Goal: Task Accomplishment & Management: Use online tool/utility

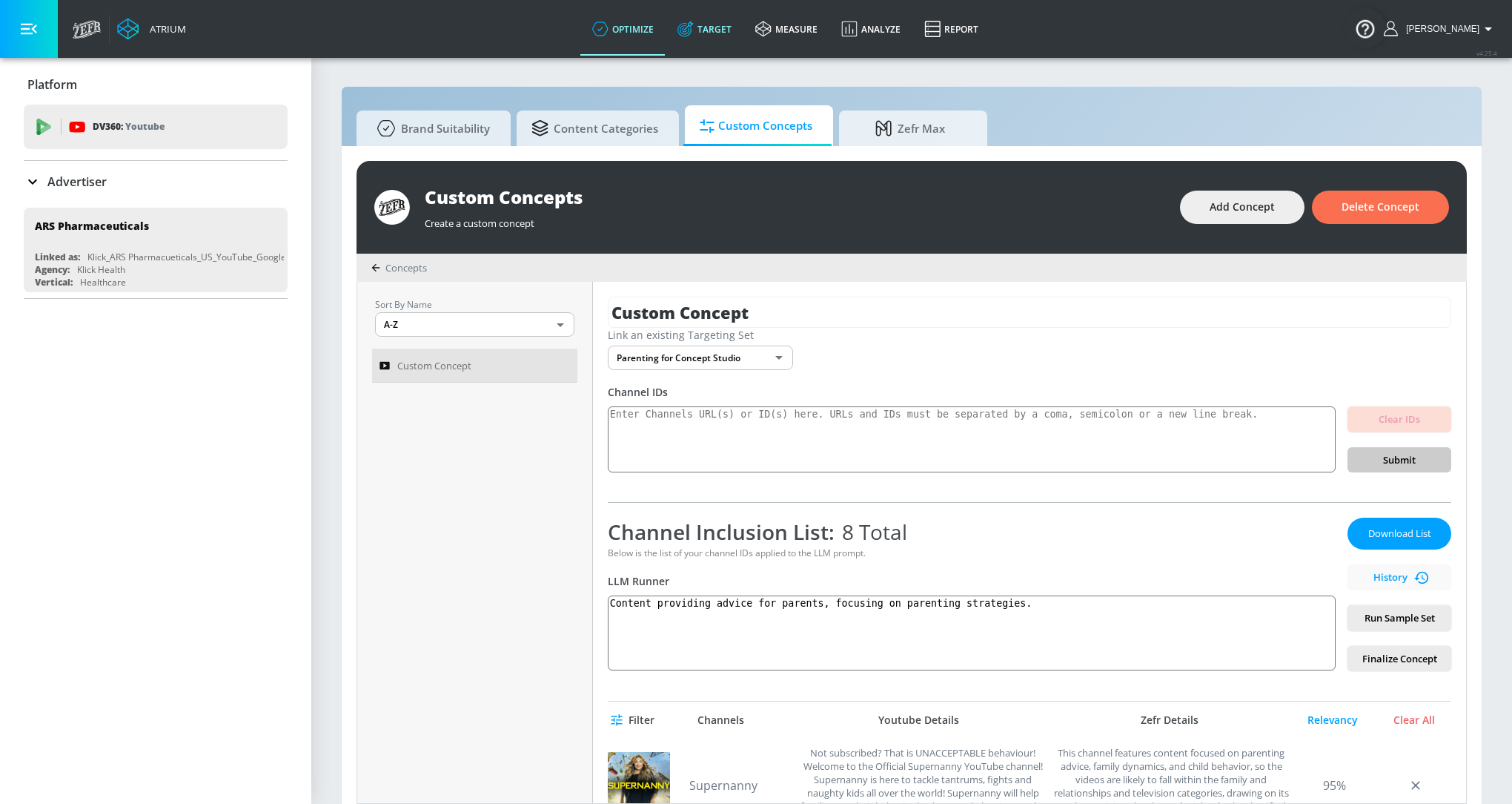
click at [717, 32] on link "Target" at bounding box center [704, 29] width 78 height 53
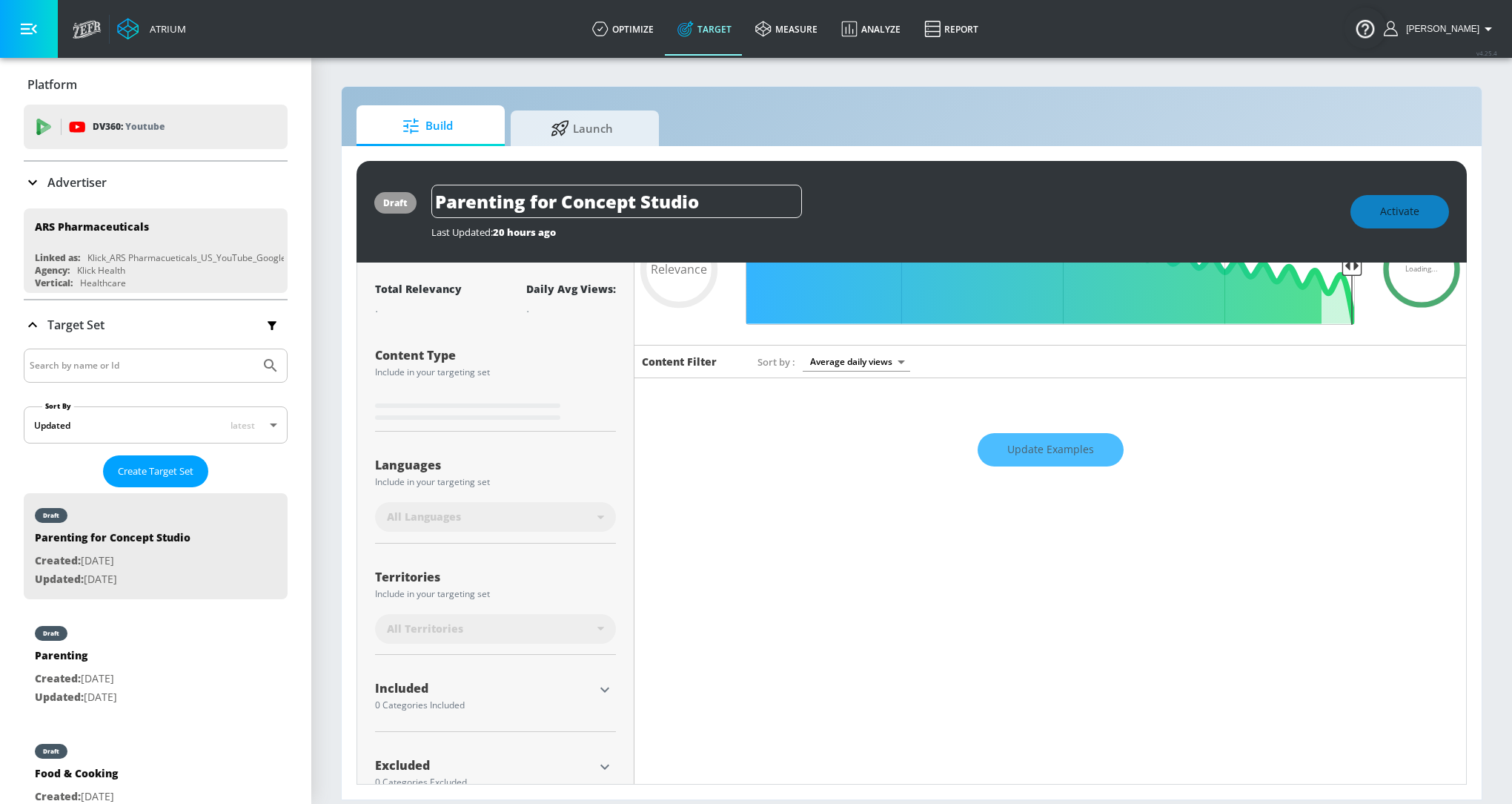
scroll to position [101, 0]
type input "0.75"
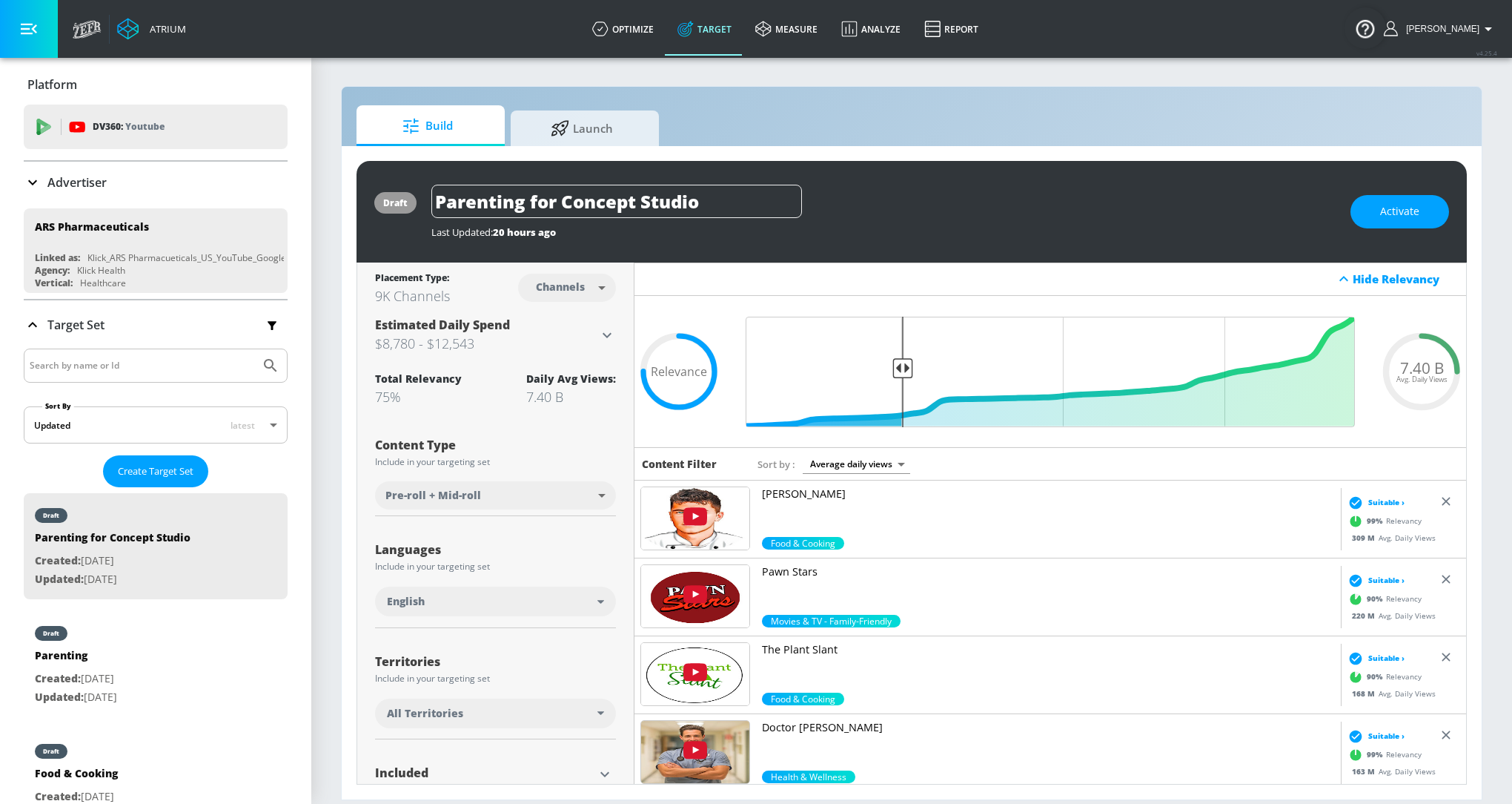
scroll to position [287, 0]
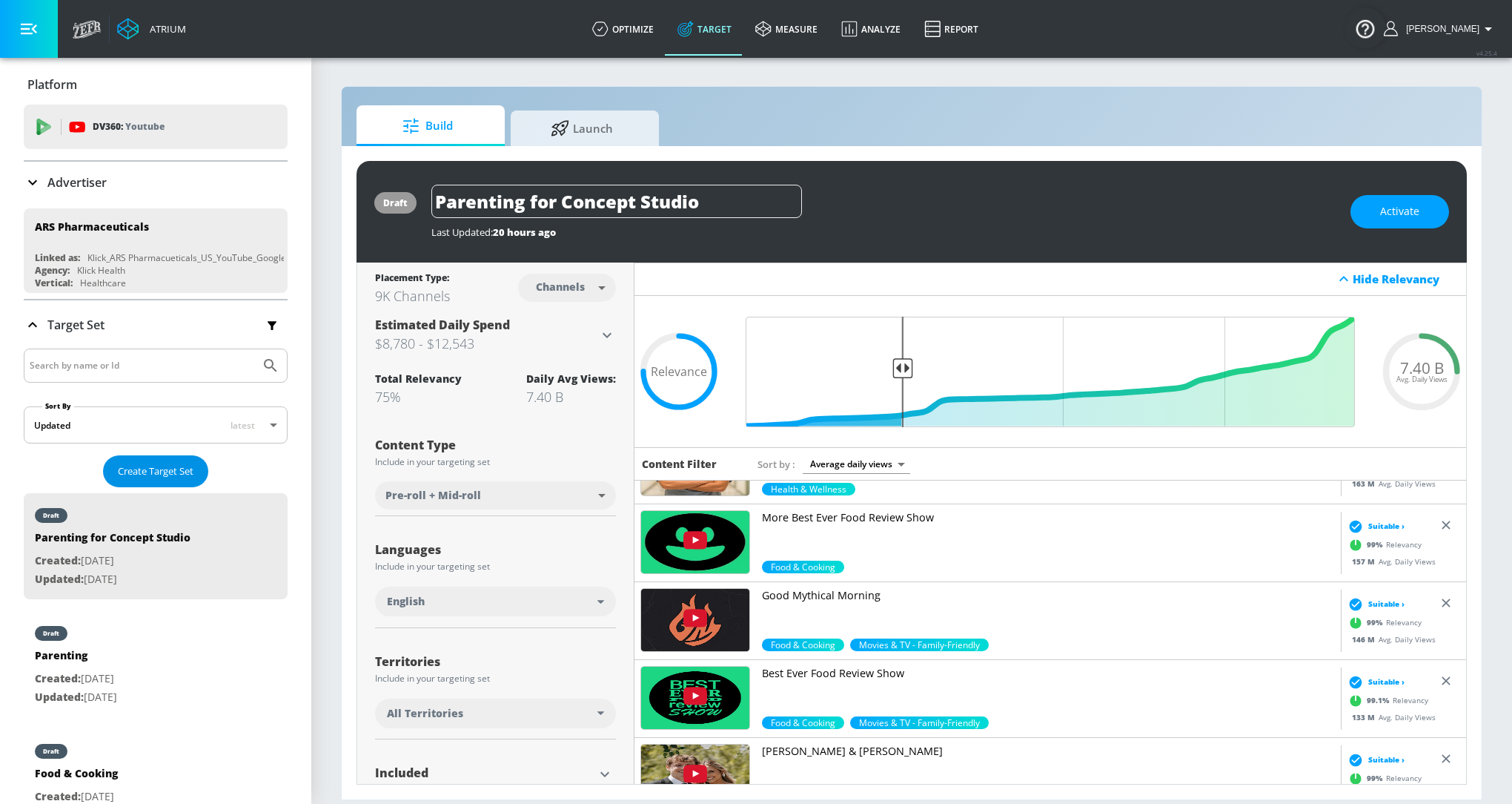
click at [180, 460] on button "Create Target Set" at bounding box center [155, 470] width 105 height 32
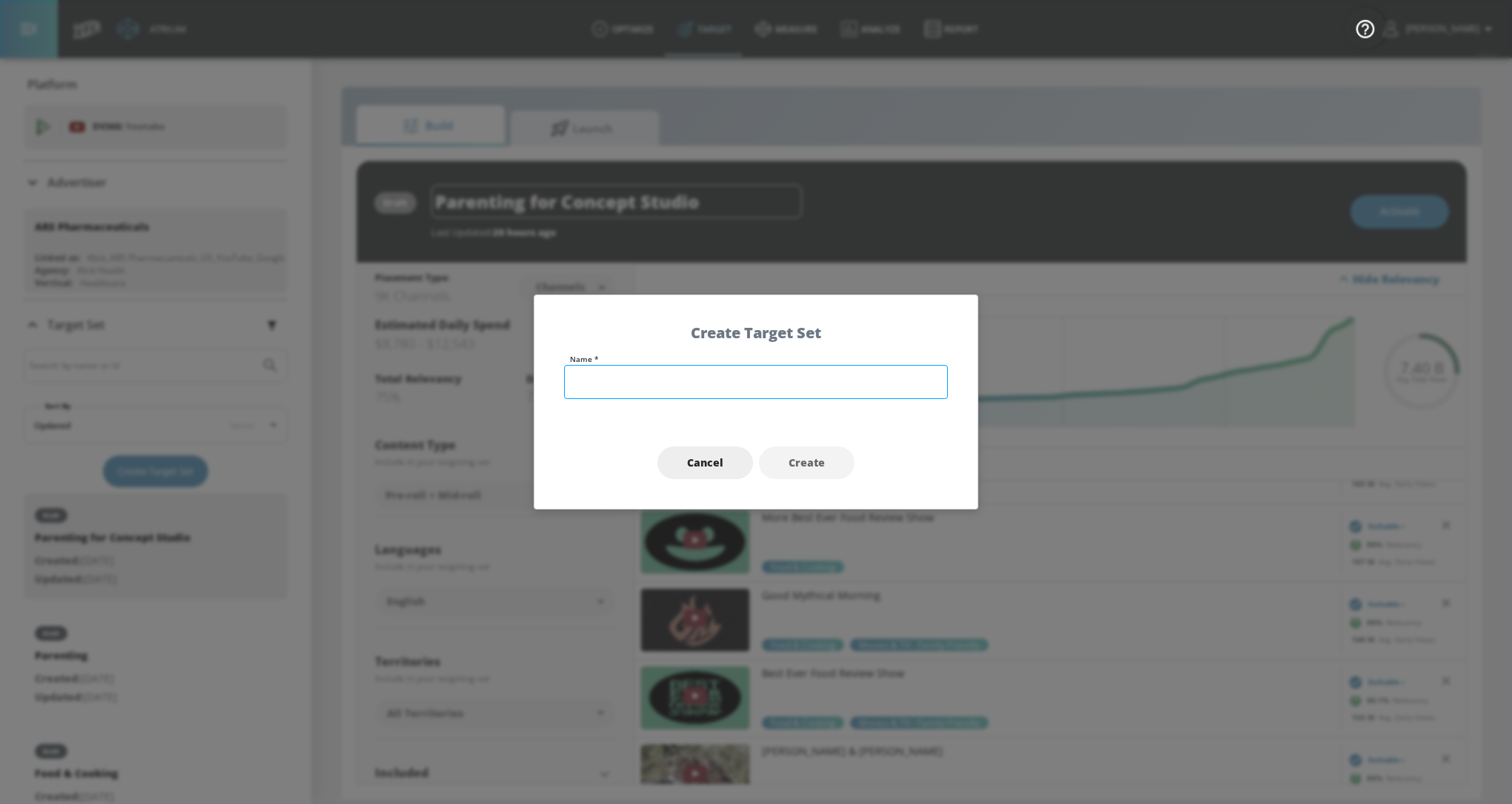
click at [818, 376] on input "text" at bounding box center [756, 382] width 384 height 34
type input "Parenting - concept redo"
click at [820, 466] on span "Create" at bounding box center [806, 462] width 36 height 19
type input "Parenting - concept redo"
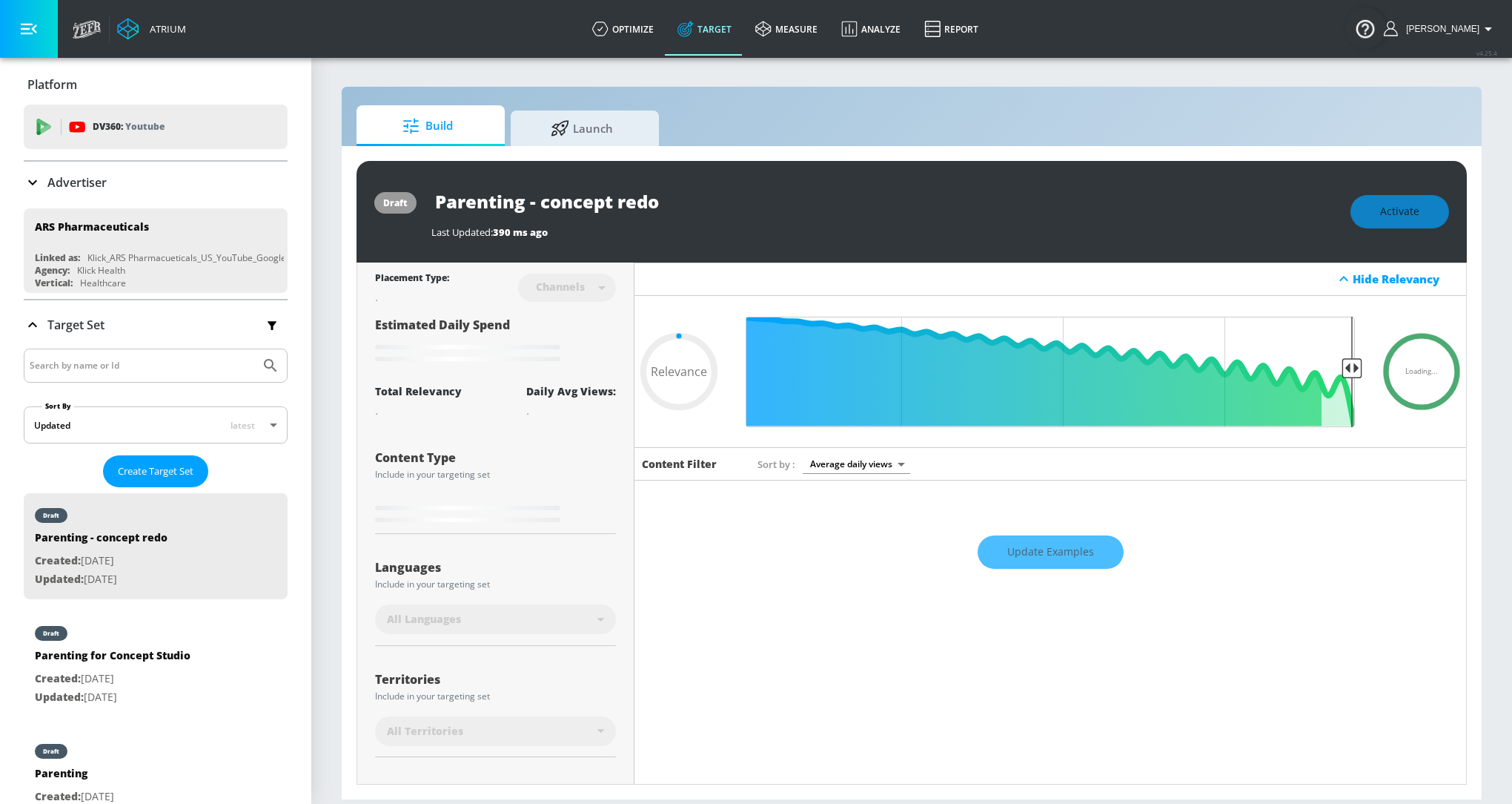
type input "0.6"
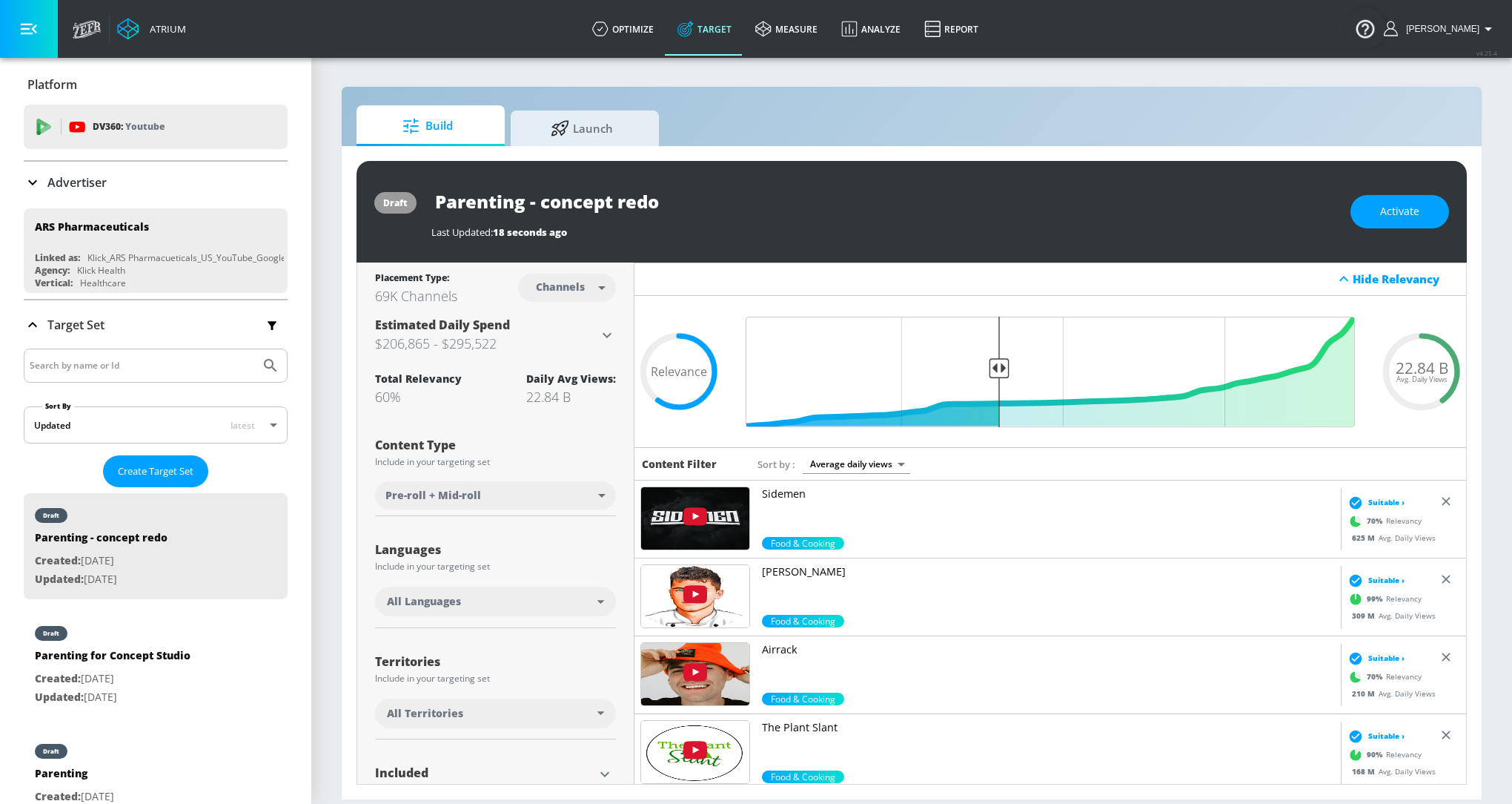
scroll to position [121, 0]
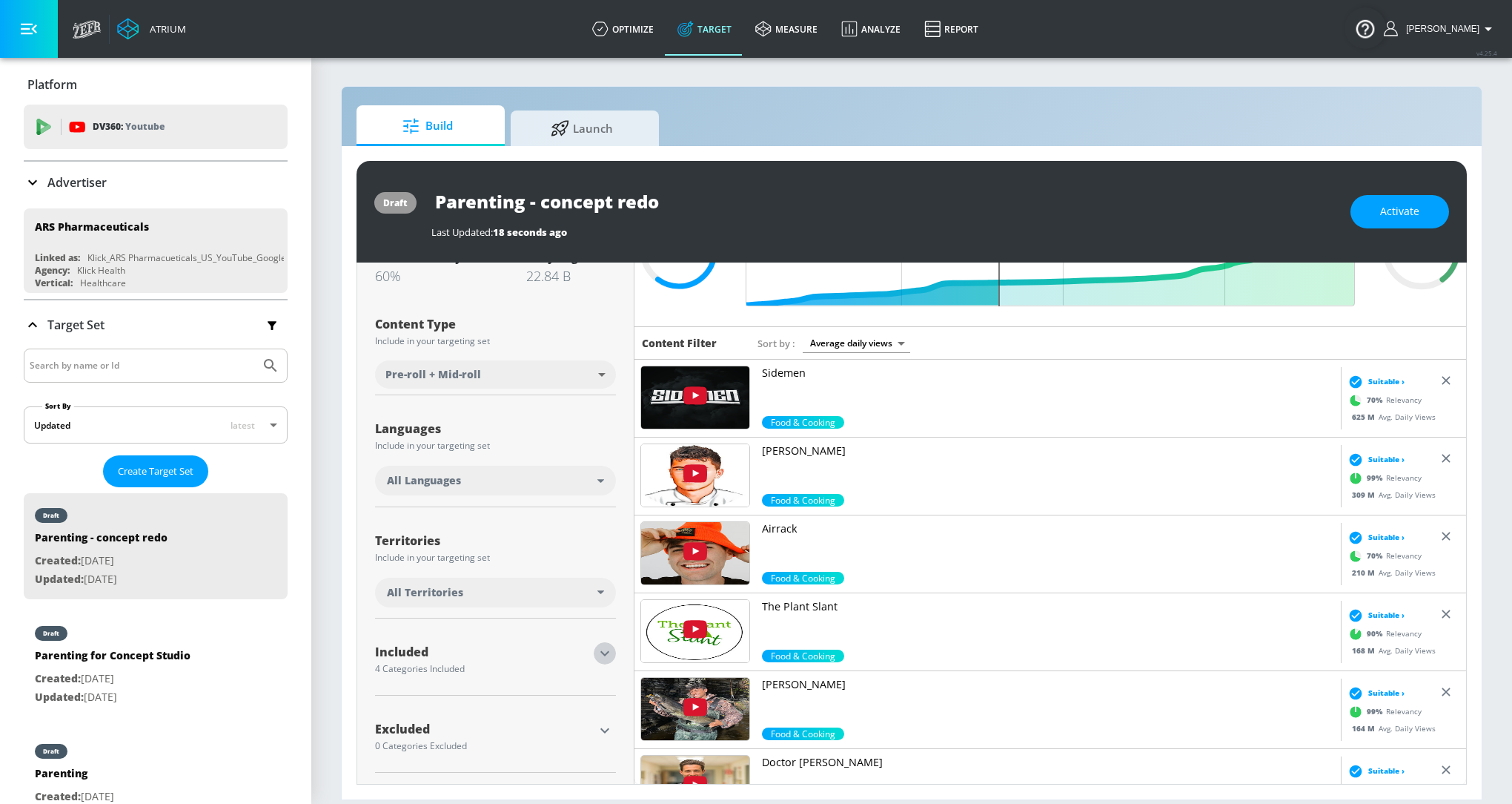
click at [609, 651] on icon "button" at bounding box center [605, 653] width 18 height 18
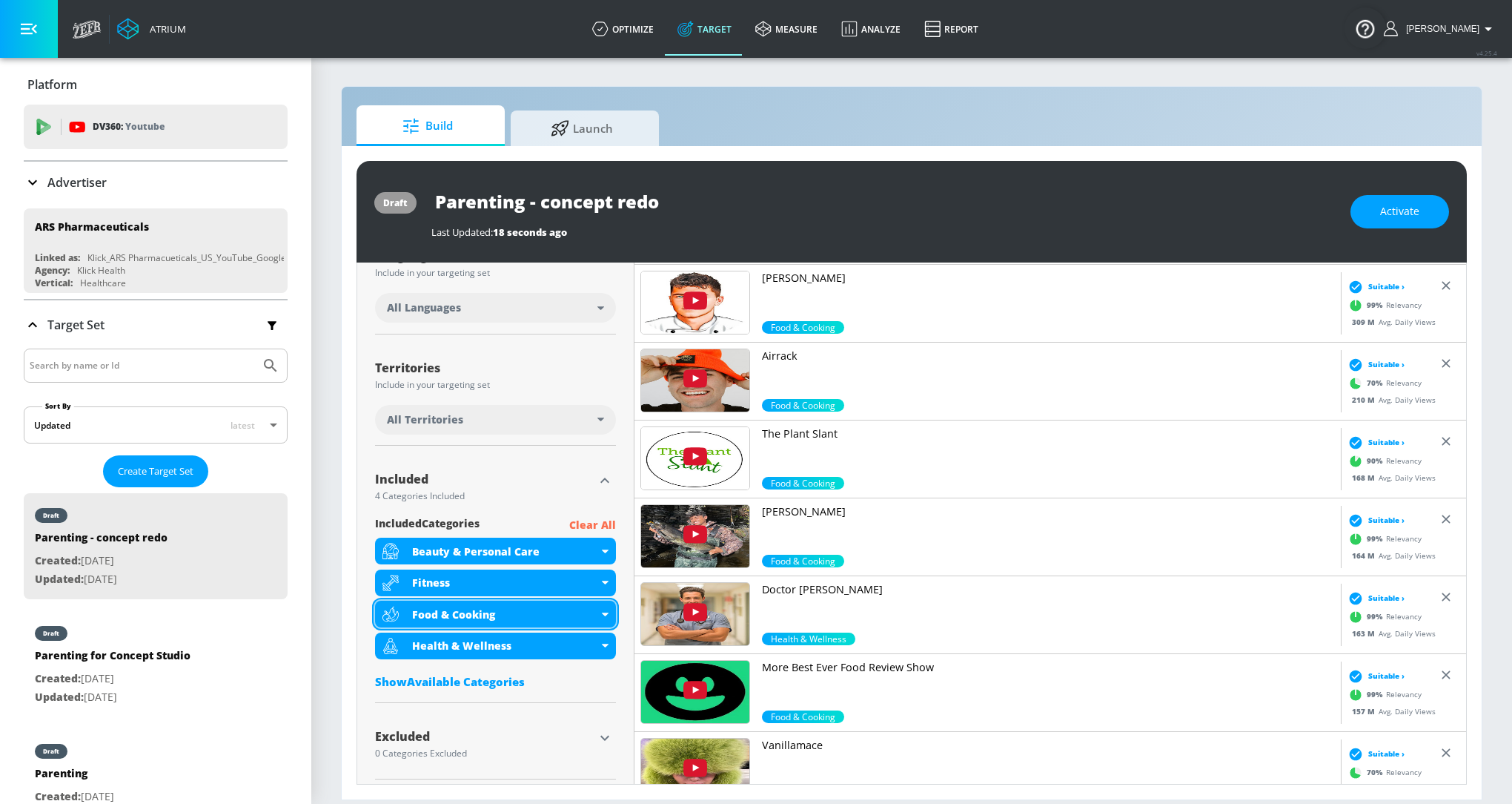
scroll to position [296, 0]
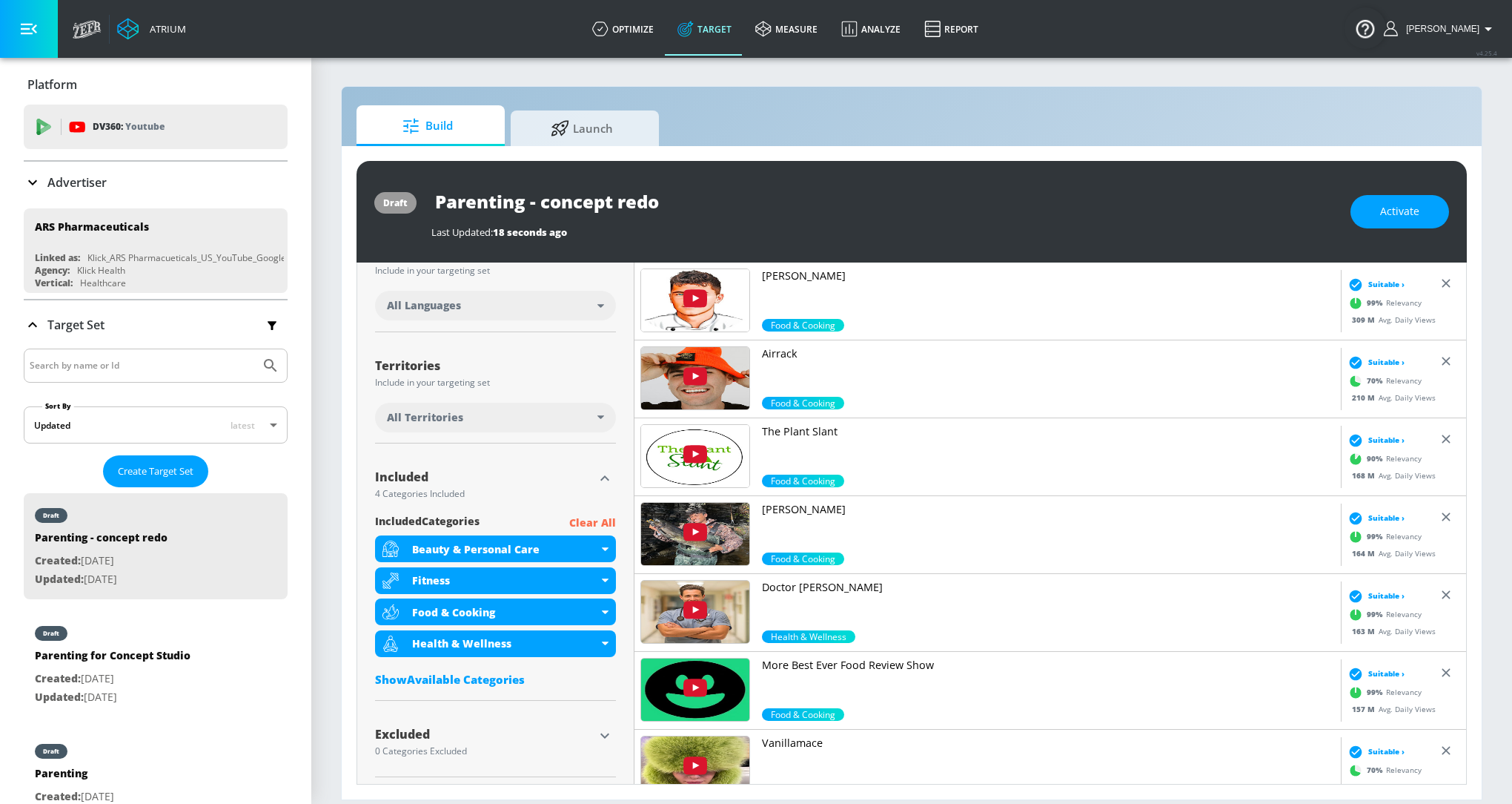
click at [590, 521] on p "Clear All" at bounding box center [592, 523] width 47 height 19
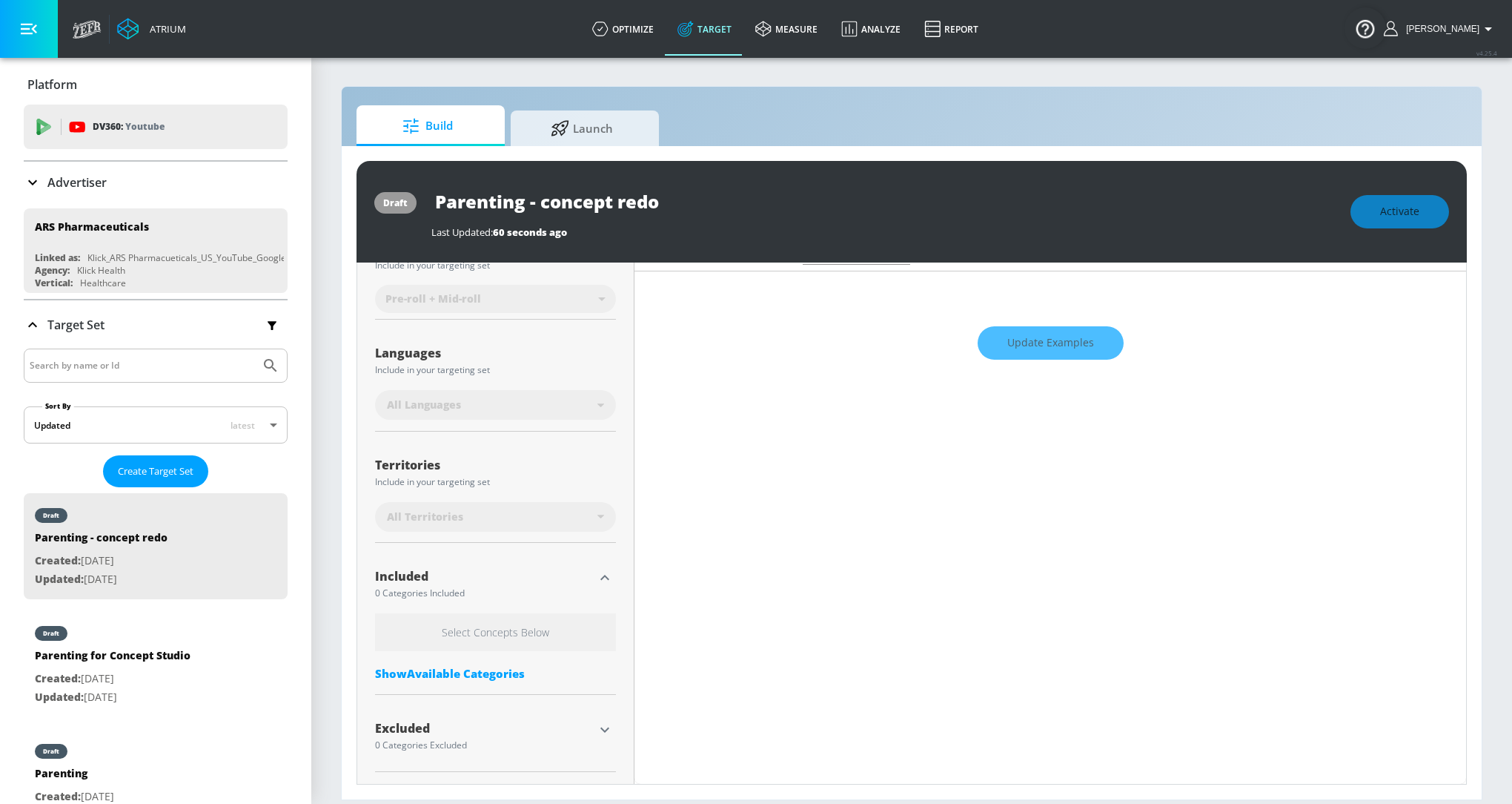
scroll to position [208, 0]
click at [482, 670] on div "Show Available Categories" at bounding box center [495, 674] width 241 height 15
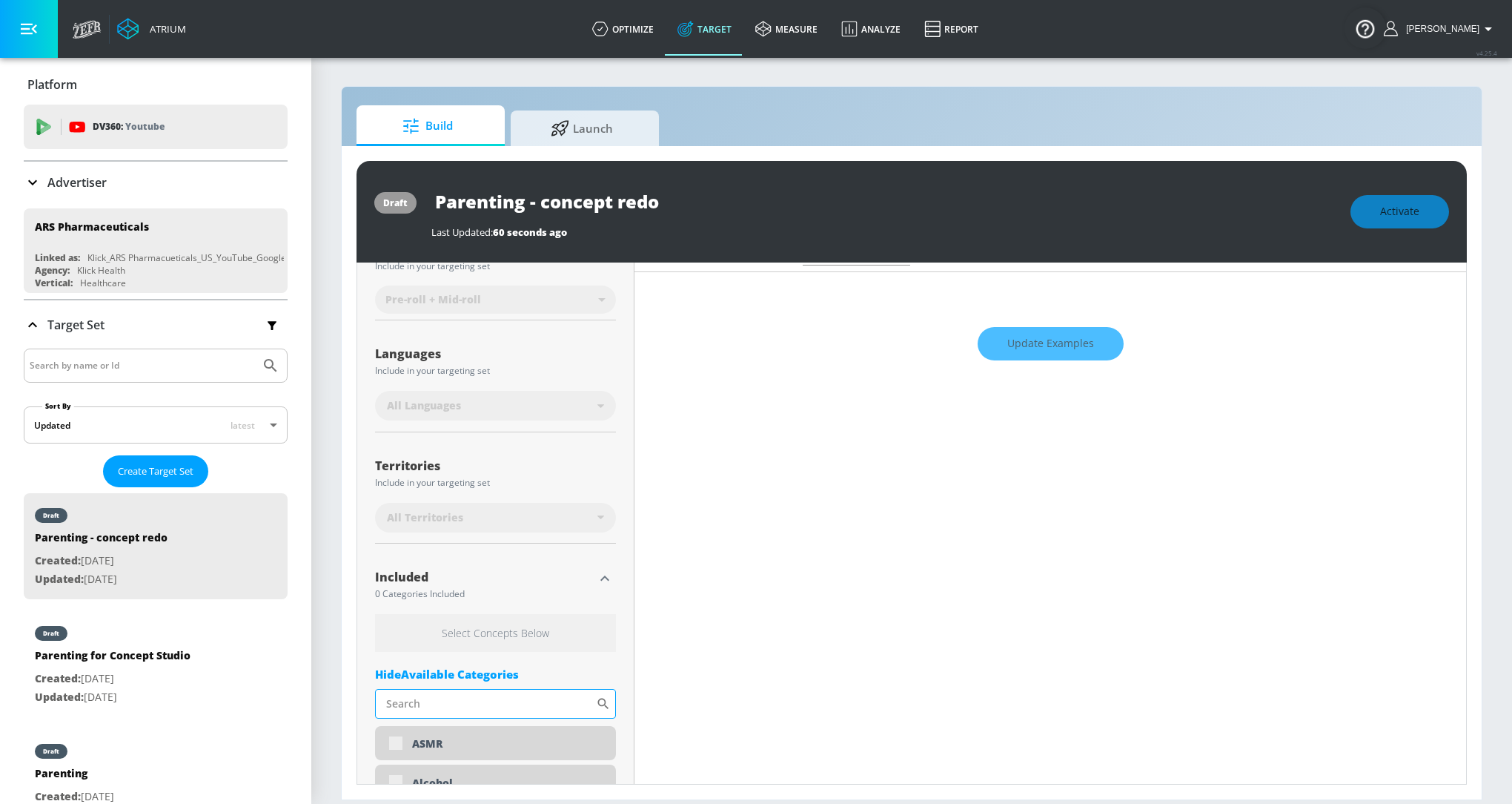
click at [481, 690] on input "Sort By" at bounding box center [485, 704] width 221 height 30
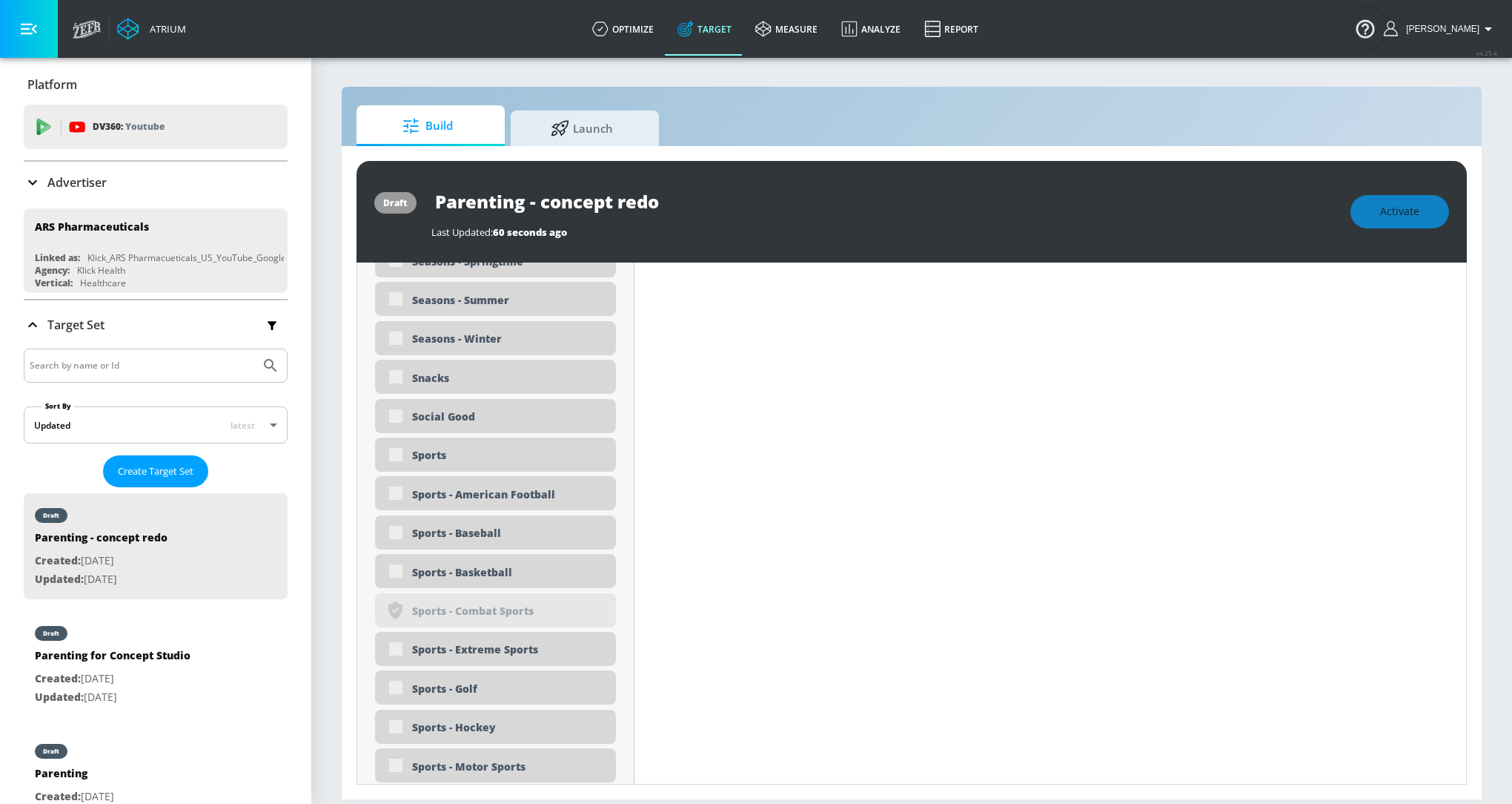
scroll to position [3856, 0]
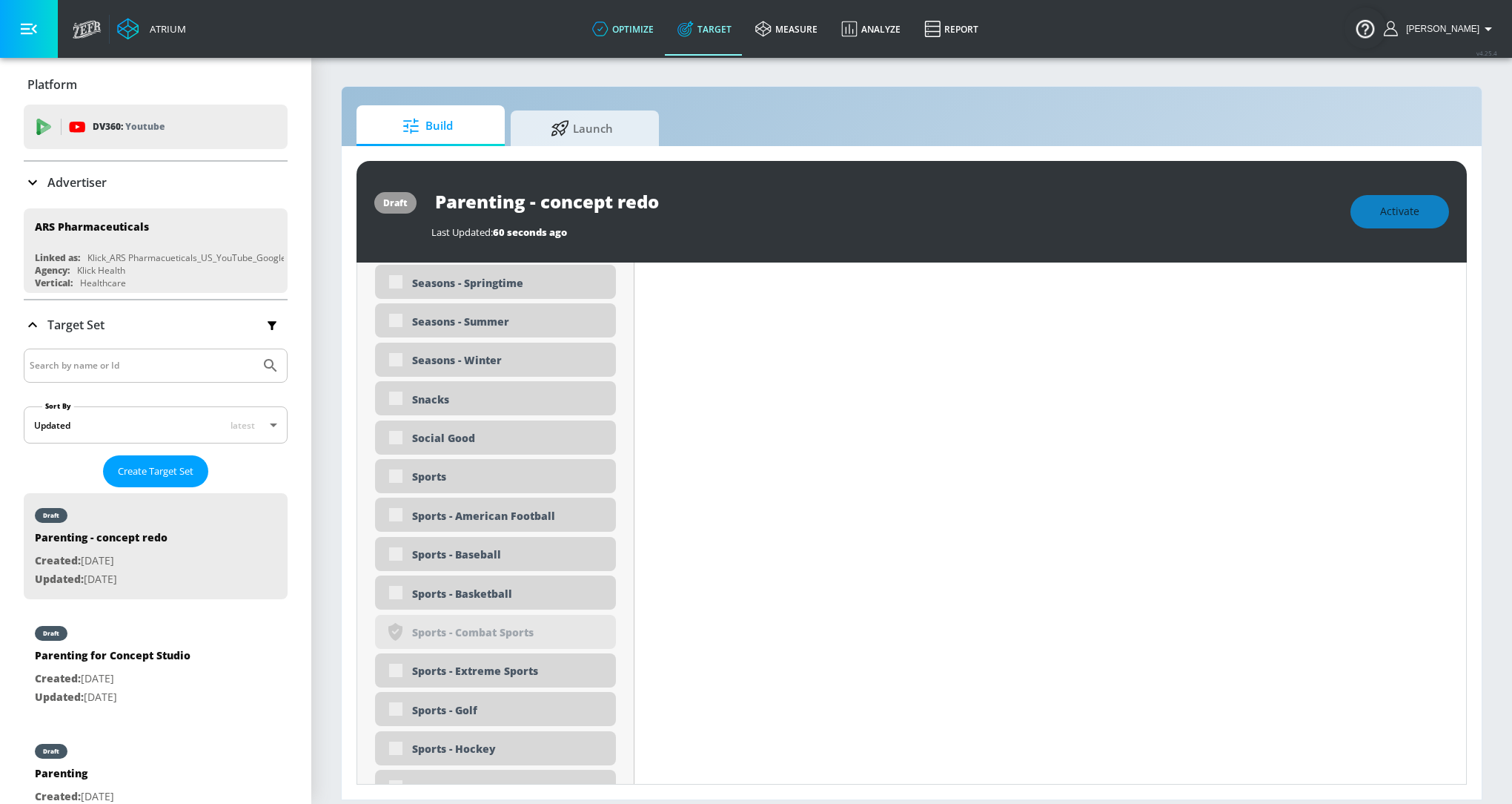
type input "parenting"
click at [637, 43] on link "optimize" at bounding box center [622, 29] width 85 height 53
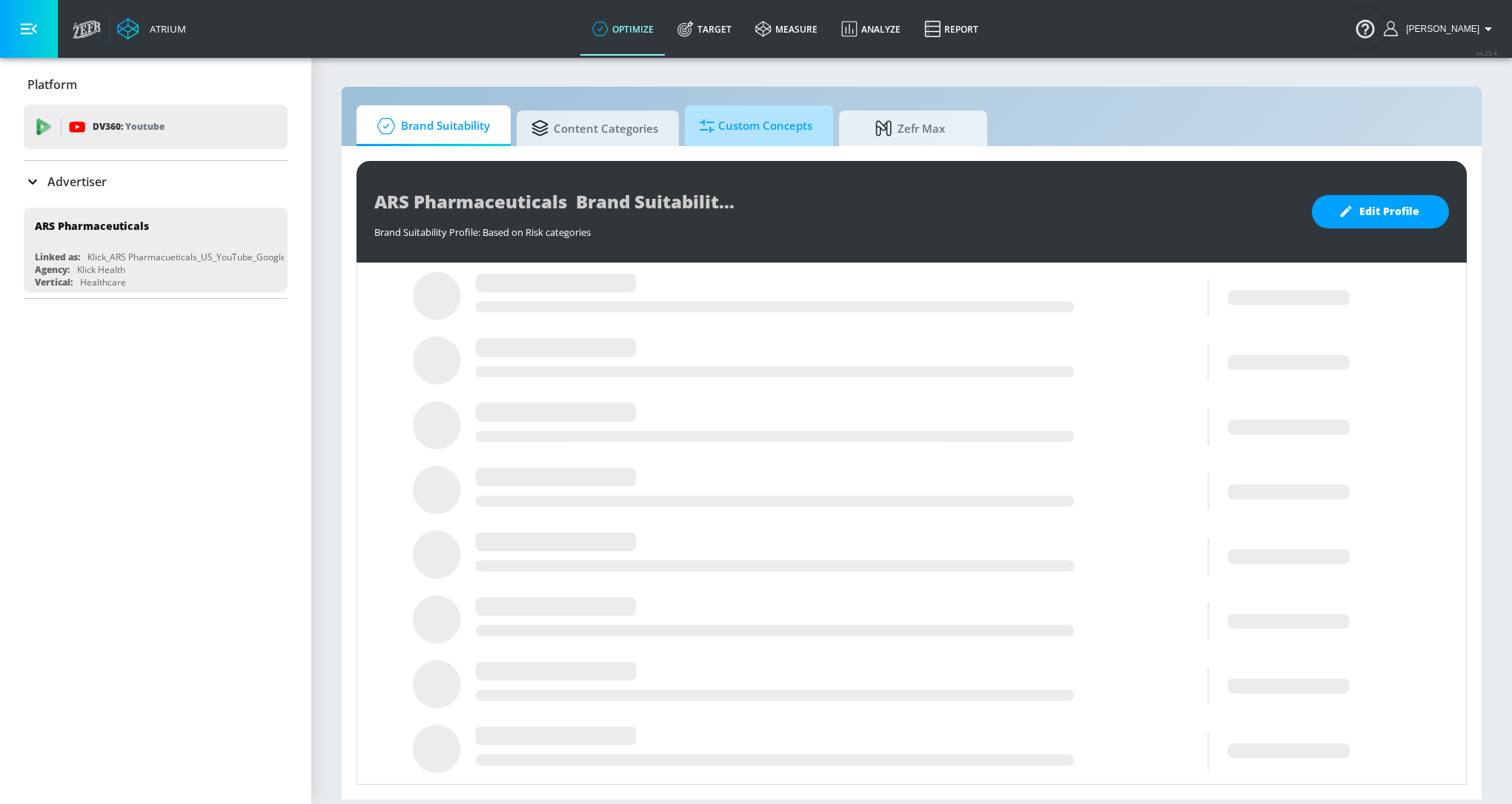
click at [758, 134] on span "Custom Concepts" at bounding box center [755, 126] width 113 height 36
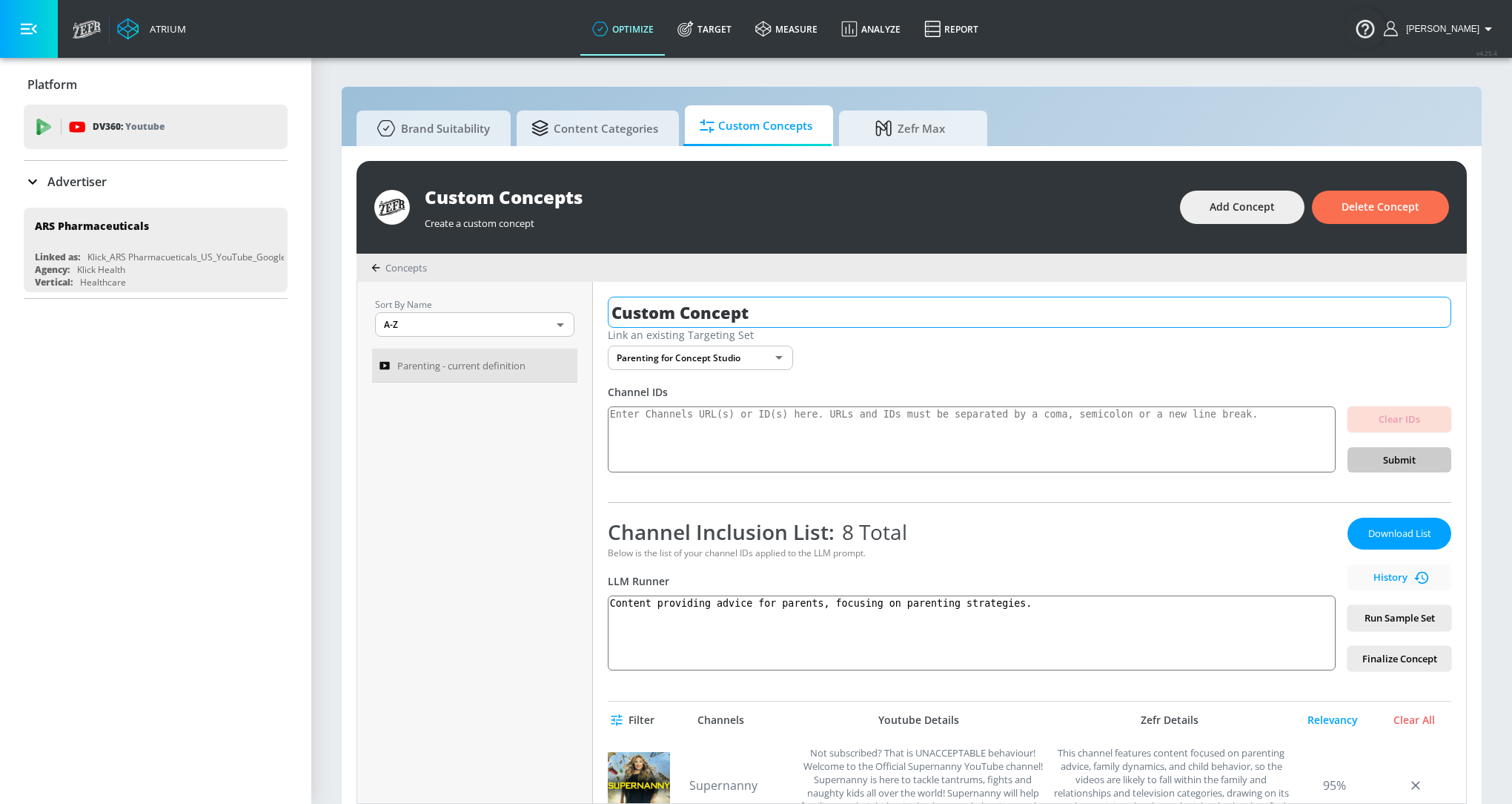
click at [716, 308] on input "Custom Concept" at bounding box center [1030, 312] width 843 height 31
click at [545, 359] on div "Parenting - current definition" at bounding box center [465, 365] width 171 height 18
click at [702, 41] on link "Target" at bounding box center [704, 29] width 78 height 53
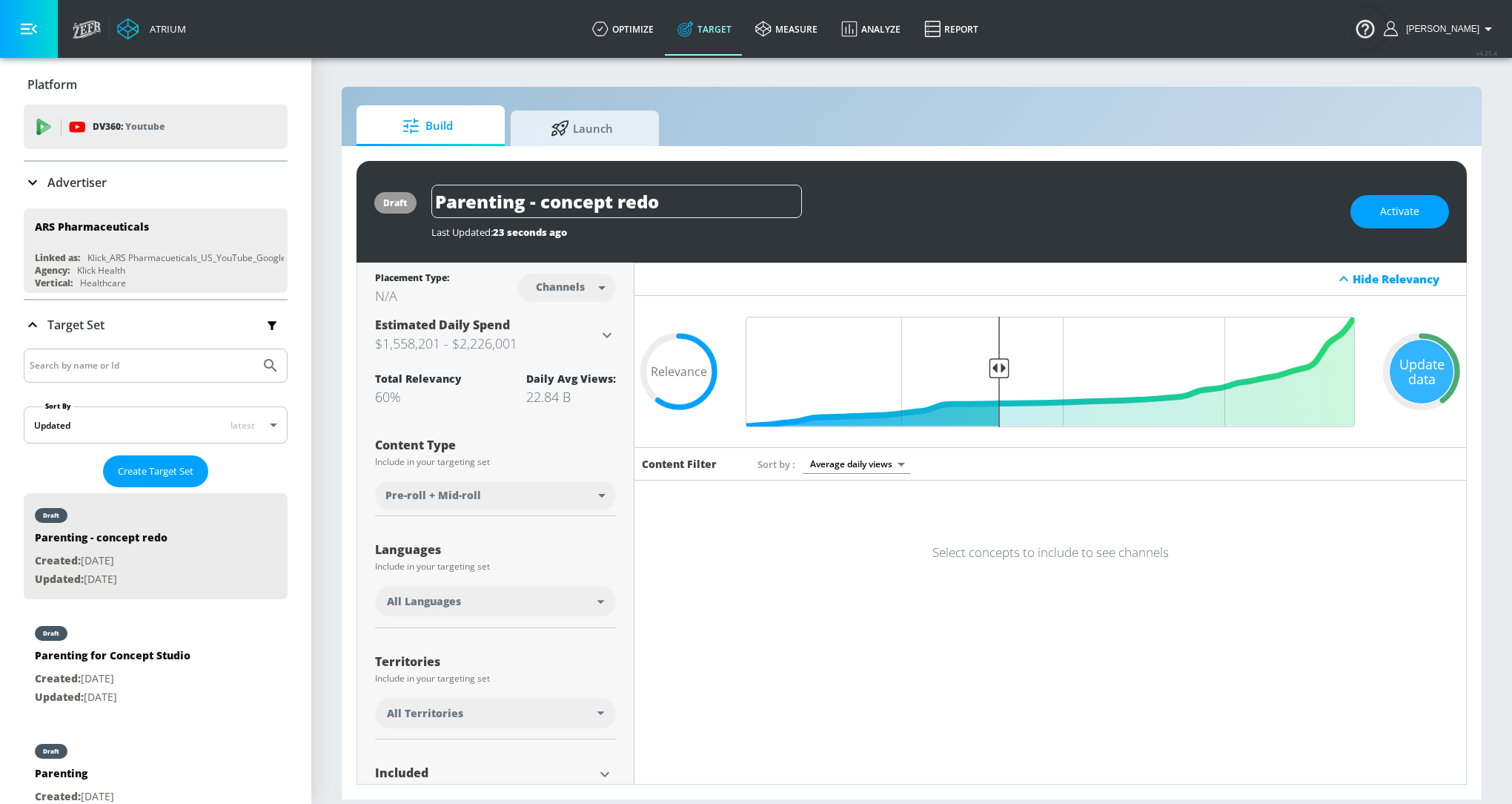
scroll to position [121, 0]
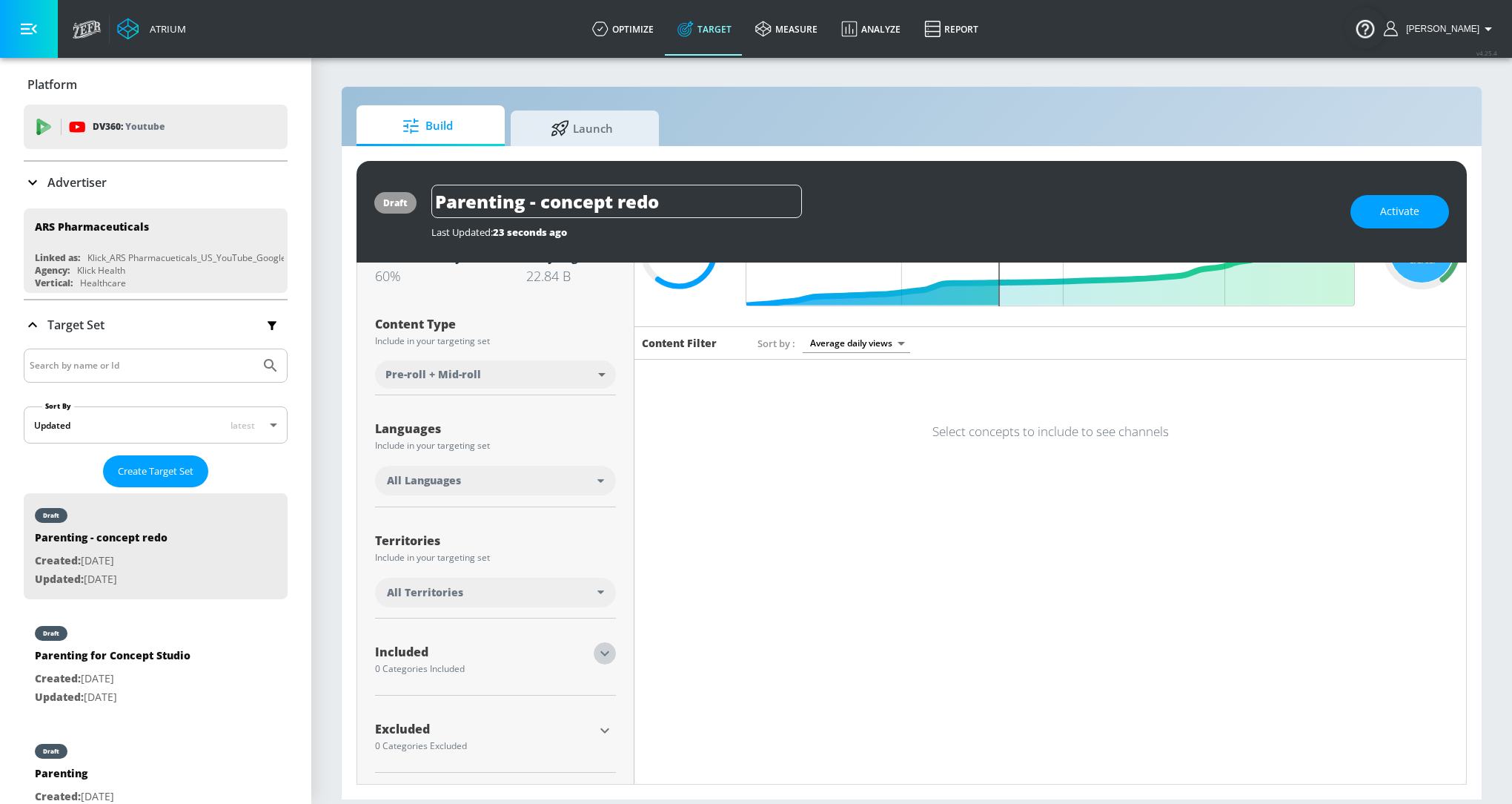
click at [601, 652] on icon "button" at bounding box center [605, 653] width 18 height 18
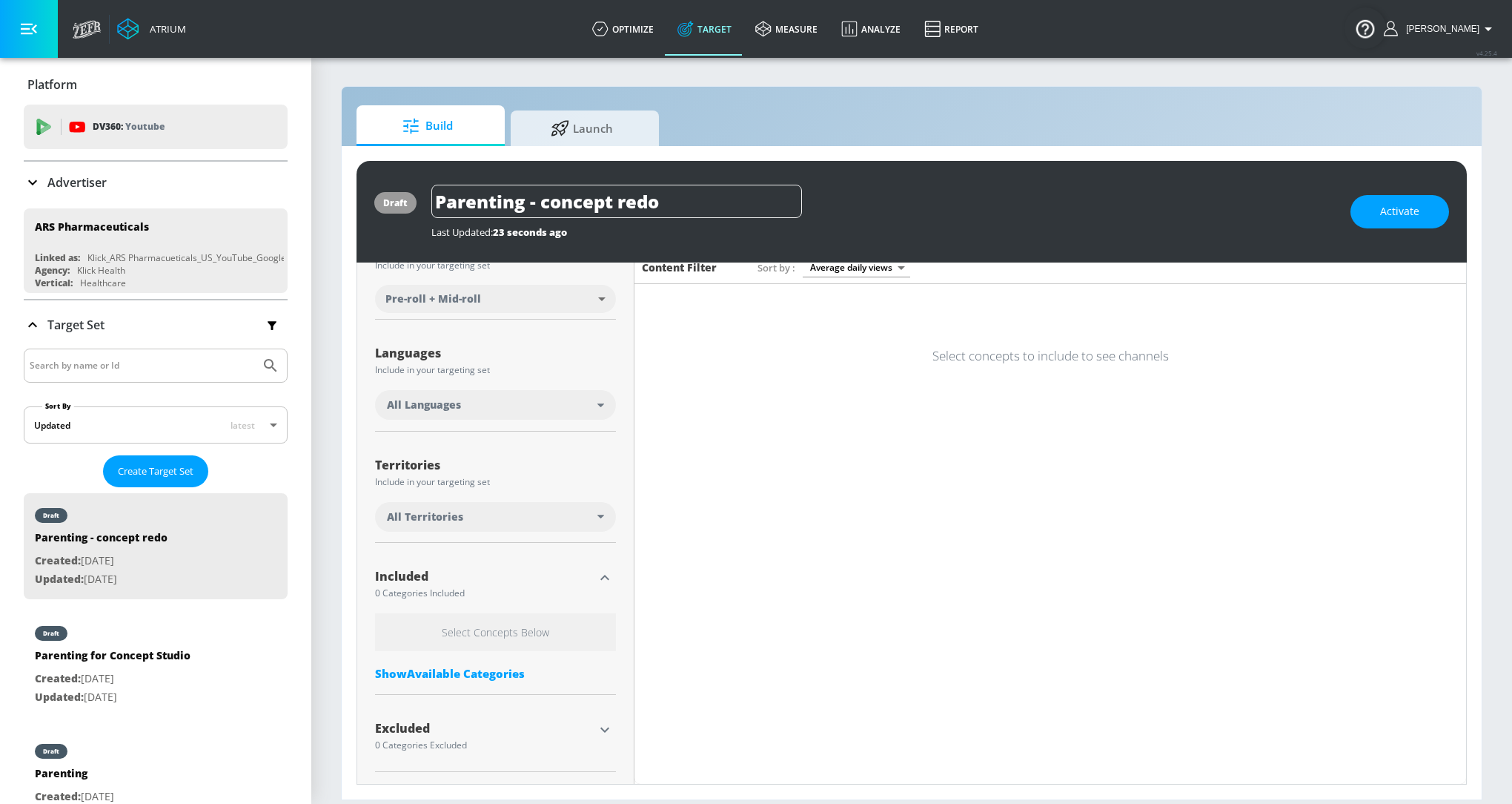
click at [497, 666] on div "Show Available Categories" at bounding box center [495, 673] width 241 height 15
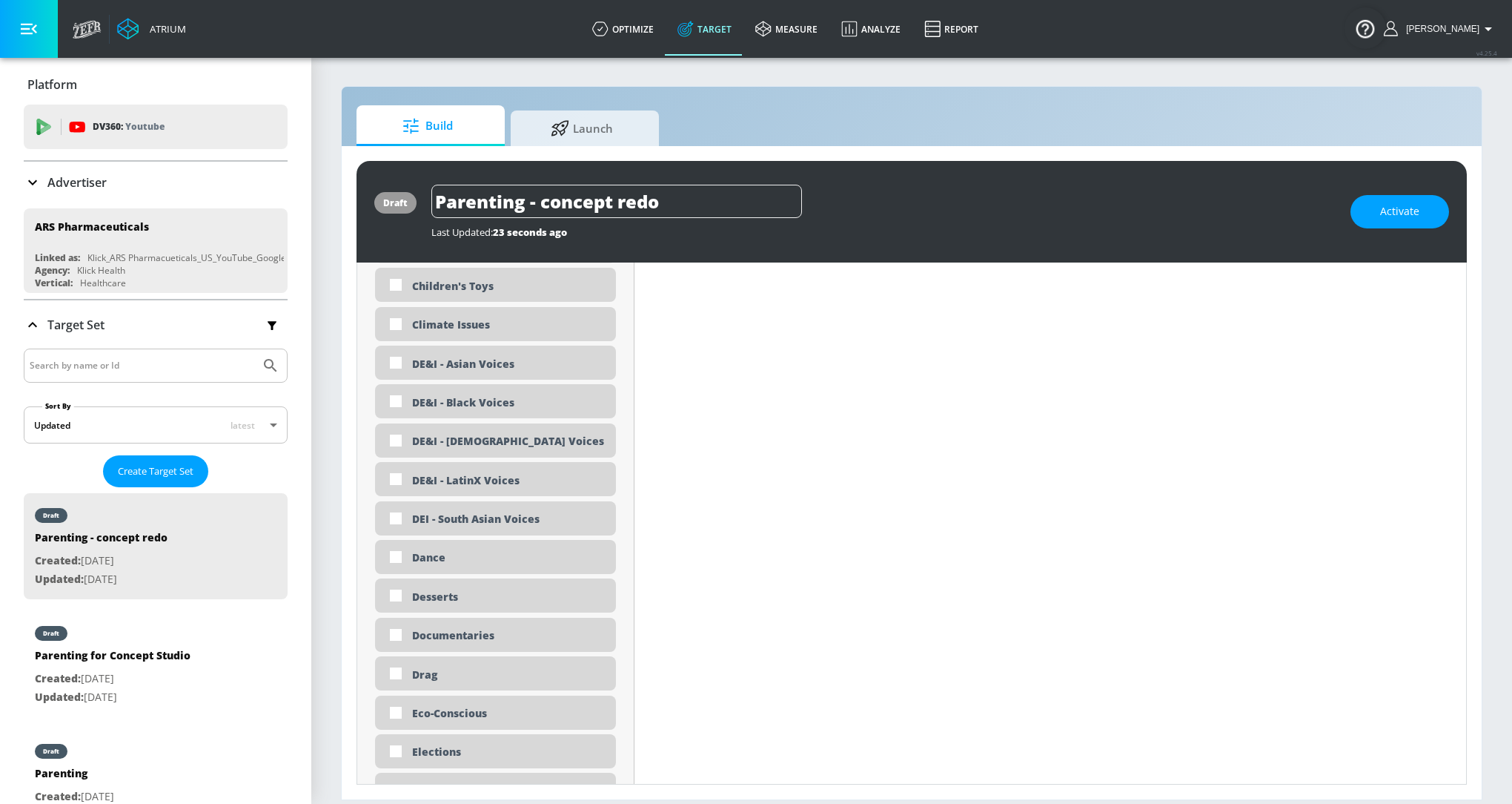
scroll to position [1290, 0]
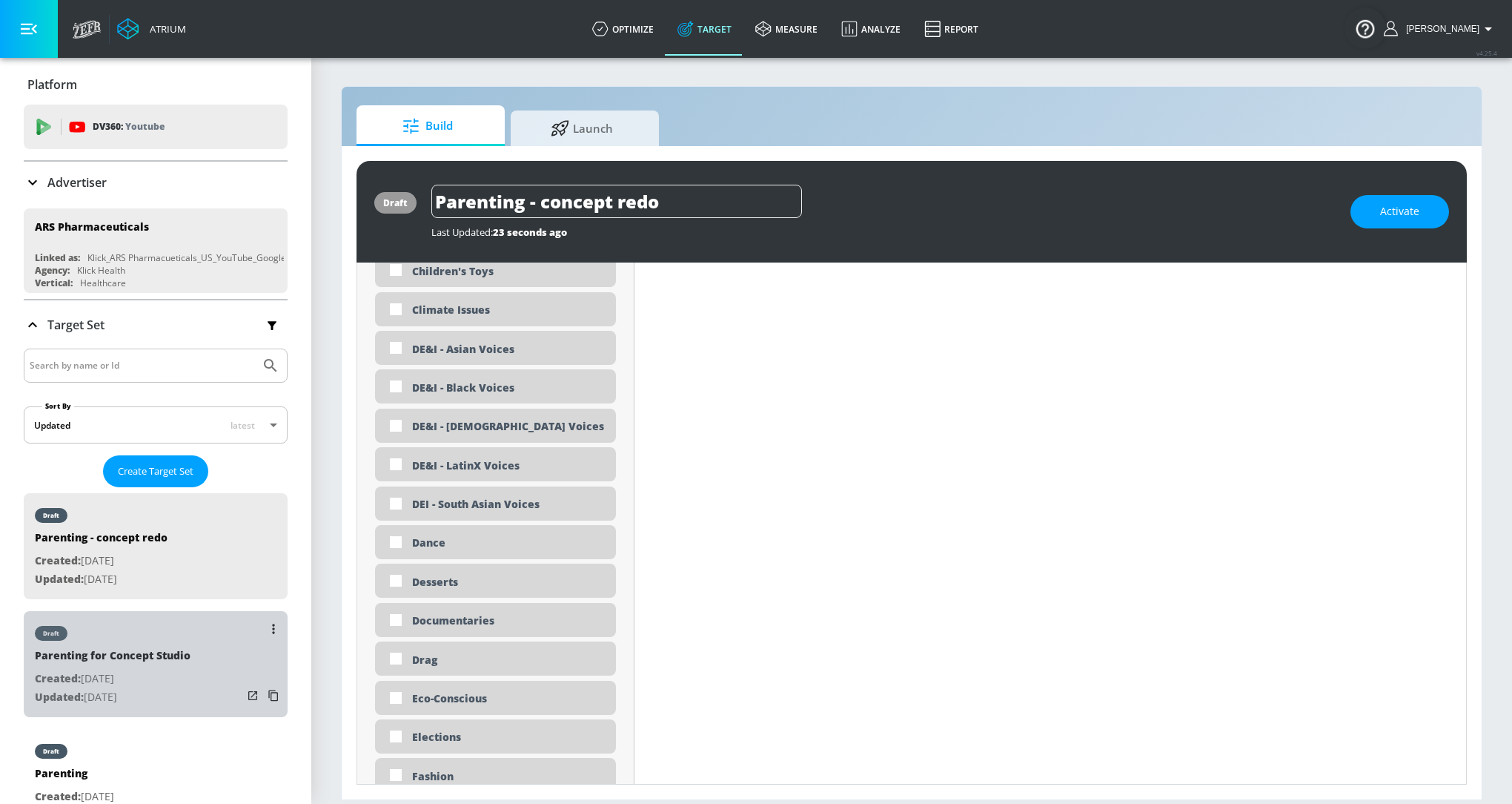
click at [183, 654] on div "Parenting for Concept Studio" at bounding box center [113, 658] width 155 height 22
type input "Parenting for Concept Studio"
type input "0.05"
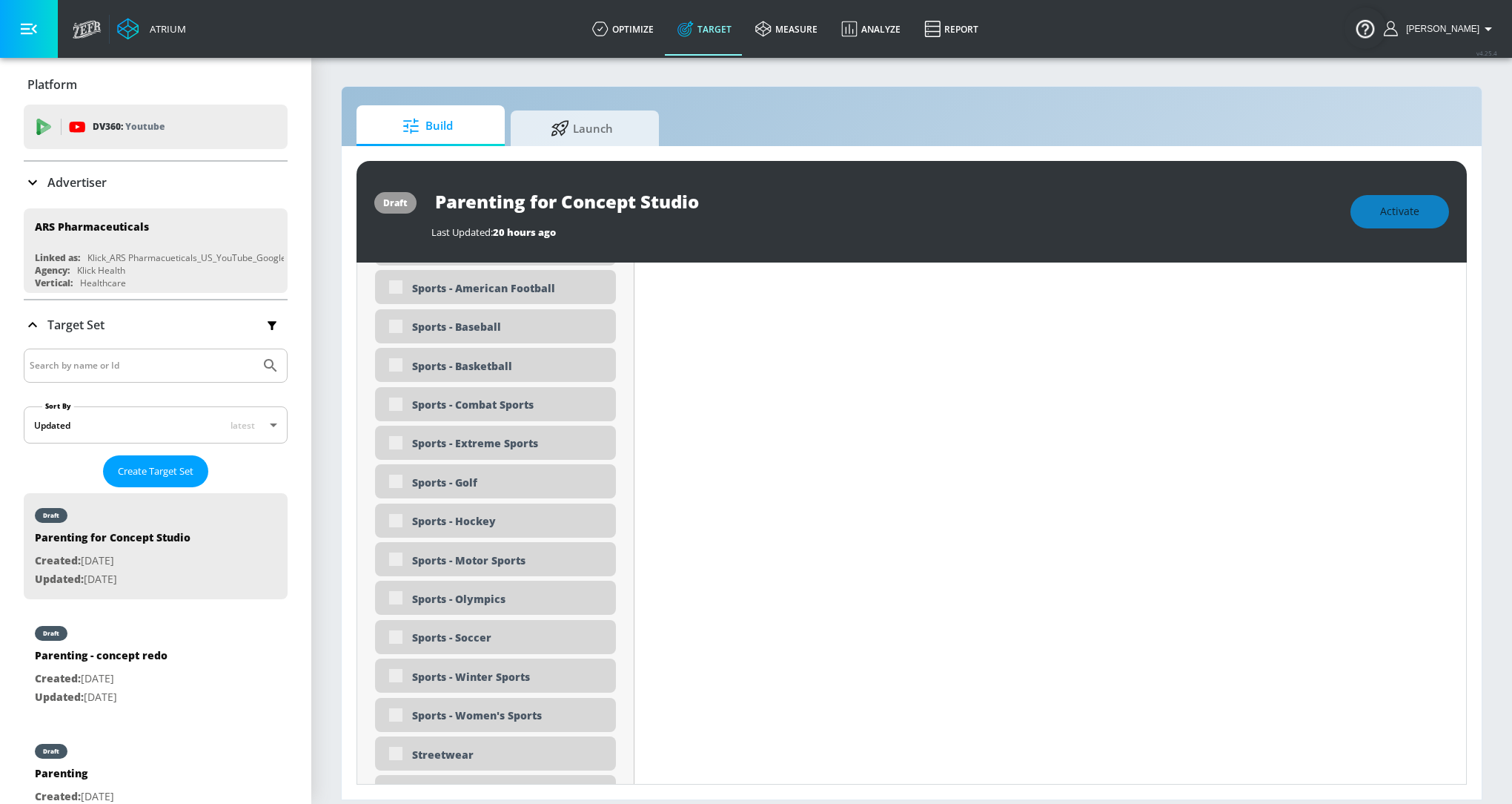
scroll to position [4486, 0]
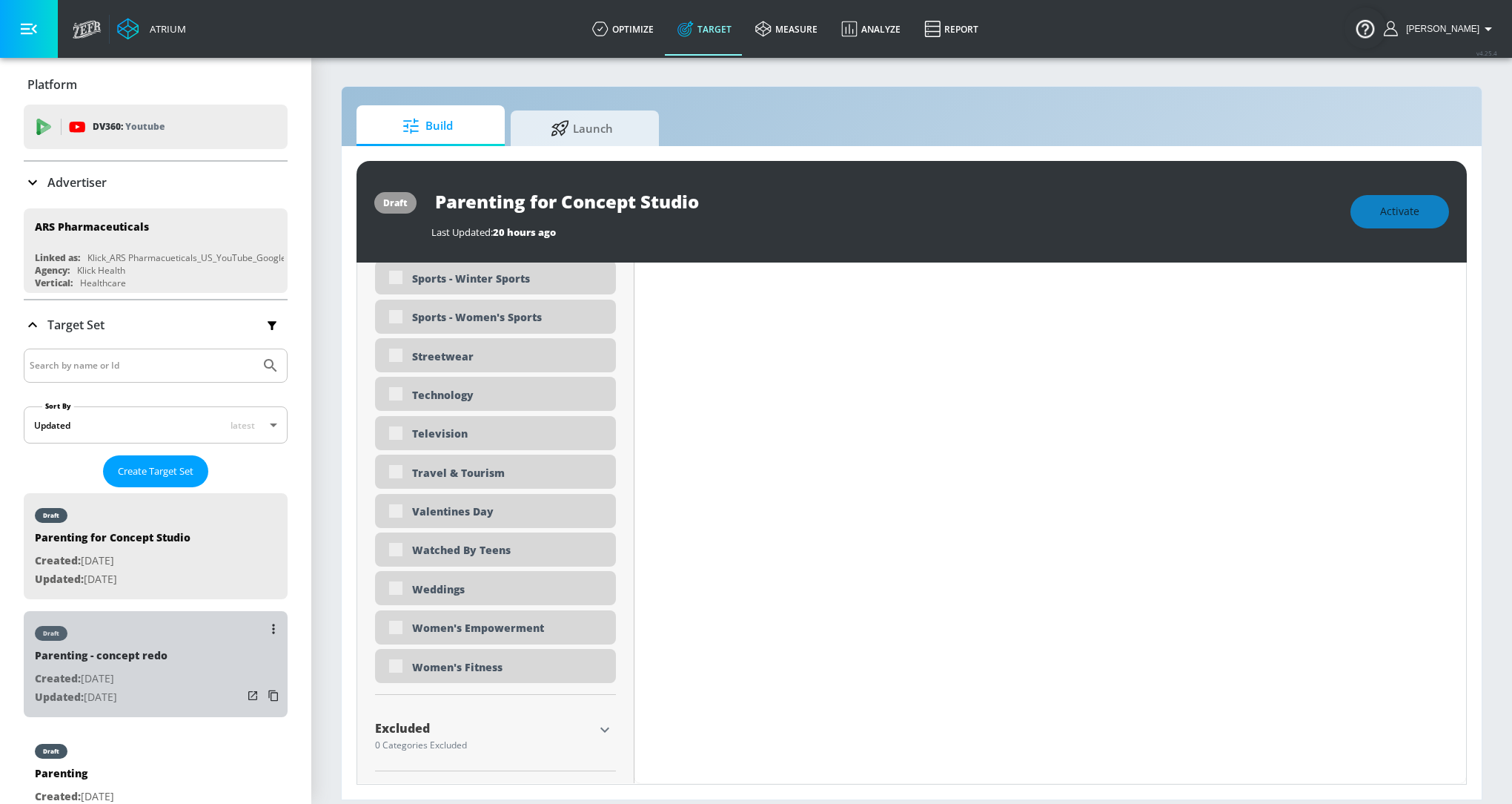
click at [94, 651] on div "Parenting - concept redo" at bounding box center [101, 658] width 133 height 22
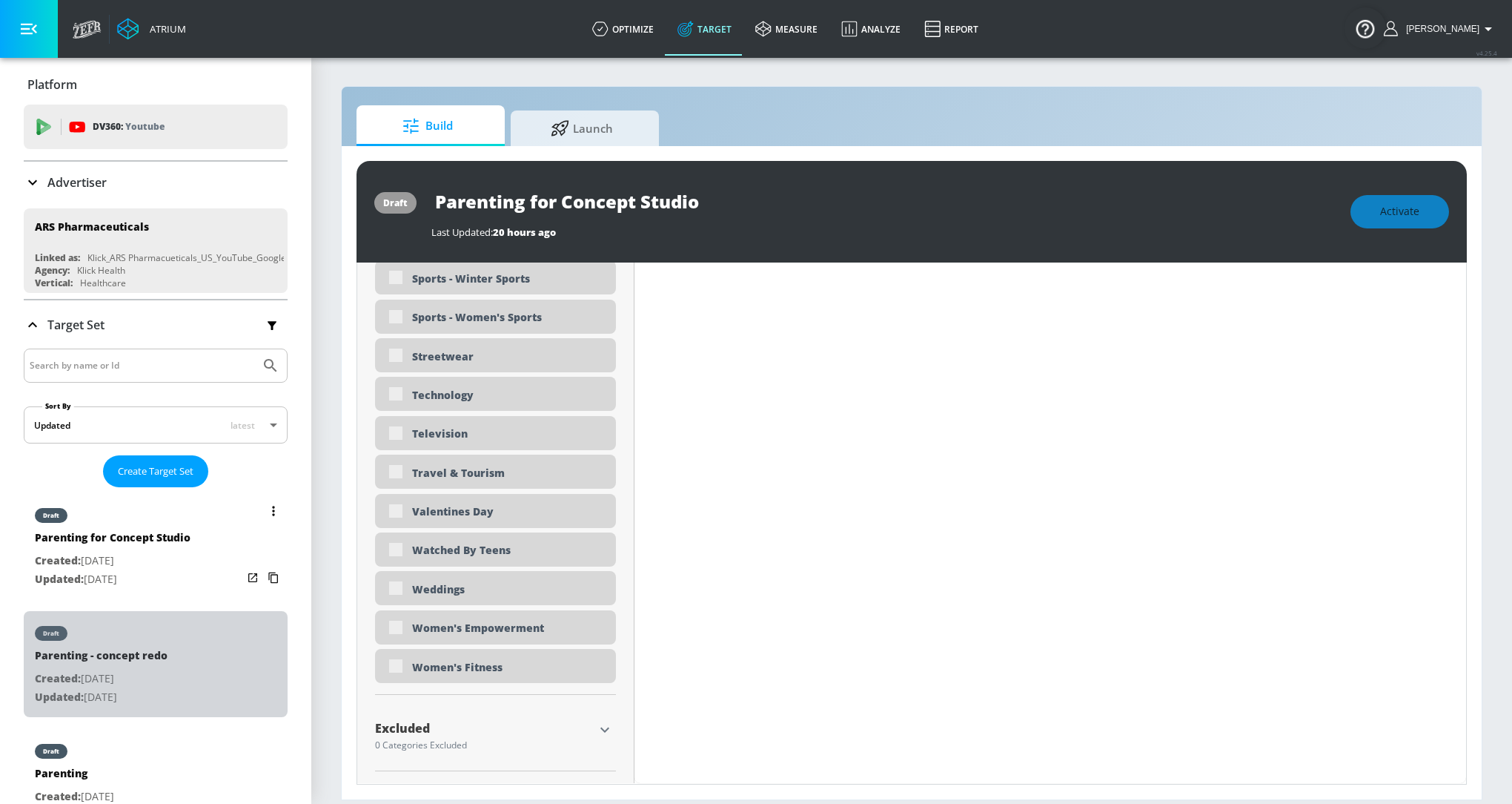
type input "Parenting - concept redo"
type input "0.05"
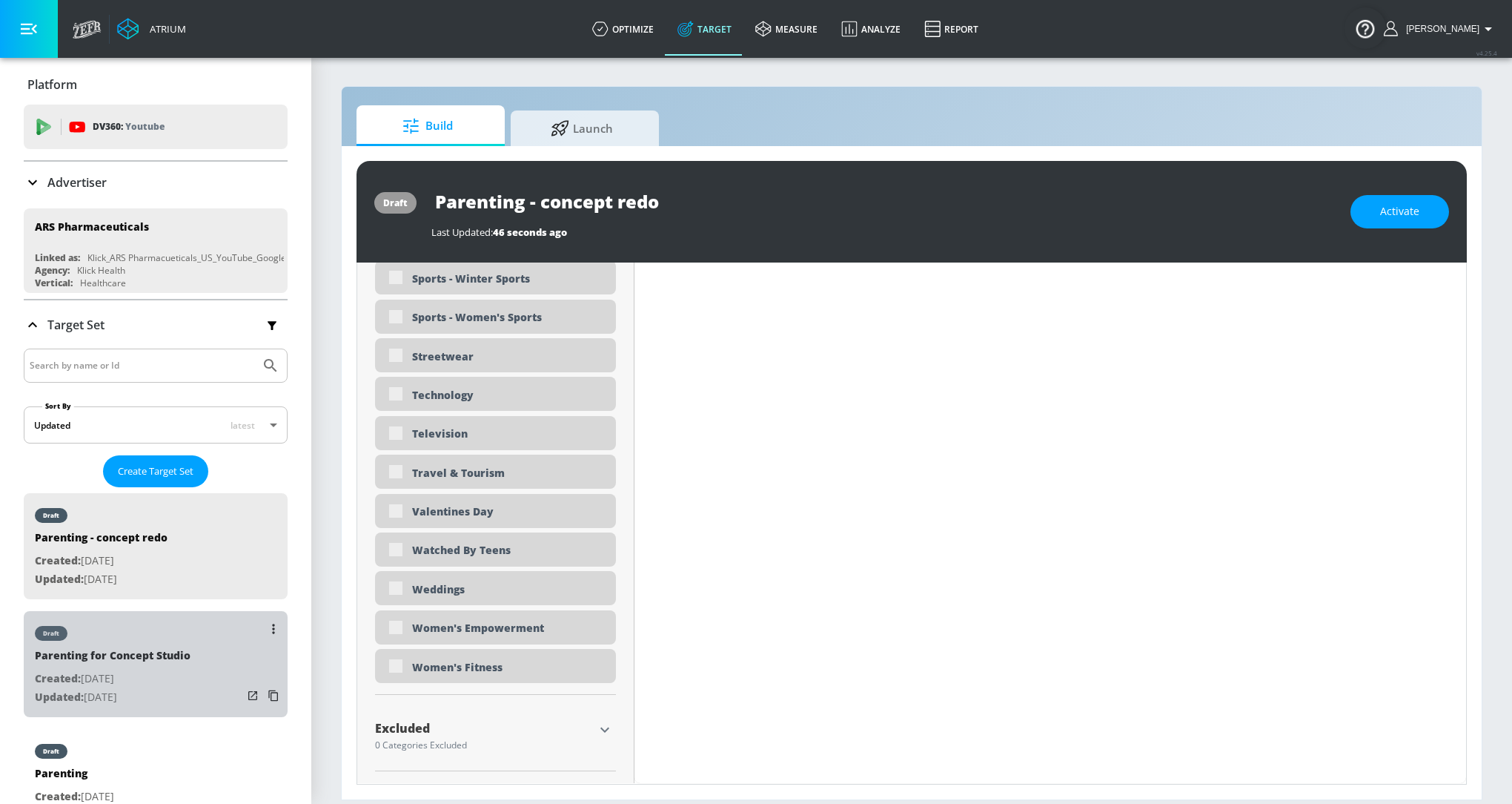
click at [138, 657] on div "Parenting for Concept Studio" at bounding box center [113, 658] width 155 height 22
type input "Parenting for Concept Studio"
type input "0.05"
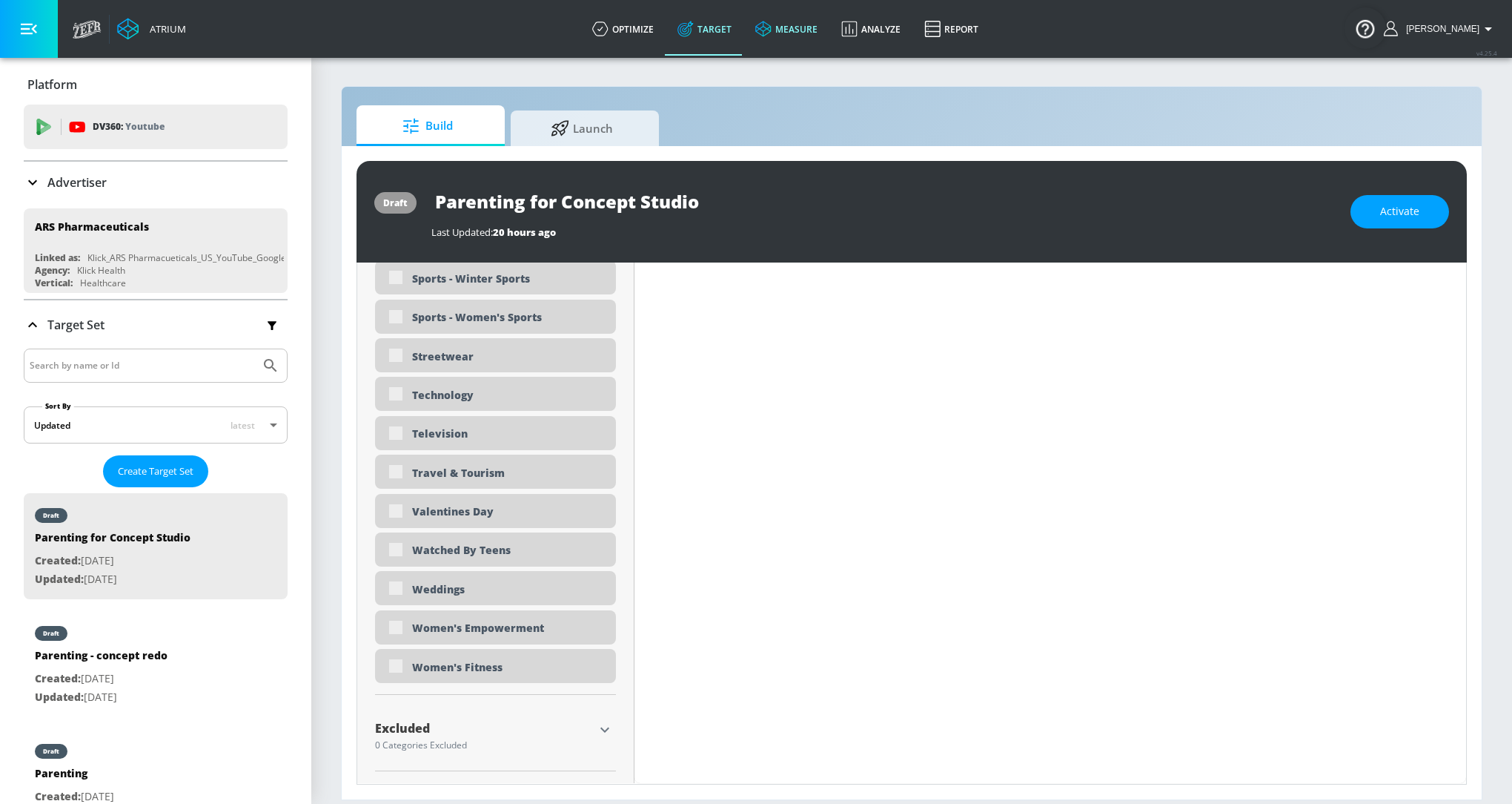
click at [790, 13] on link "measure" at bounding box center [786, 29] width 86 height 53
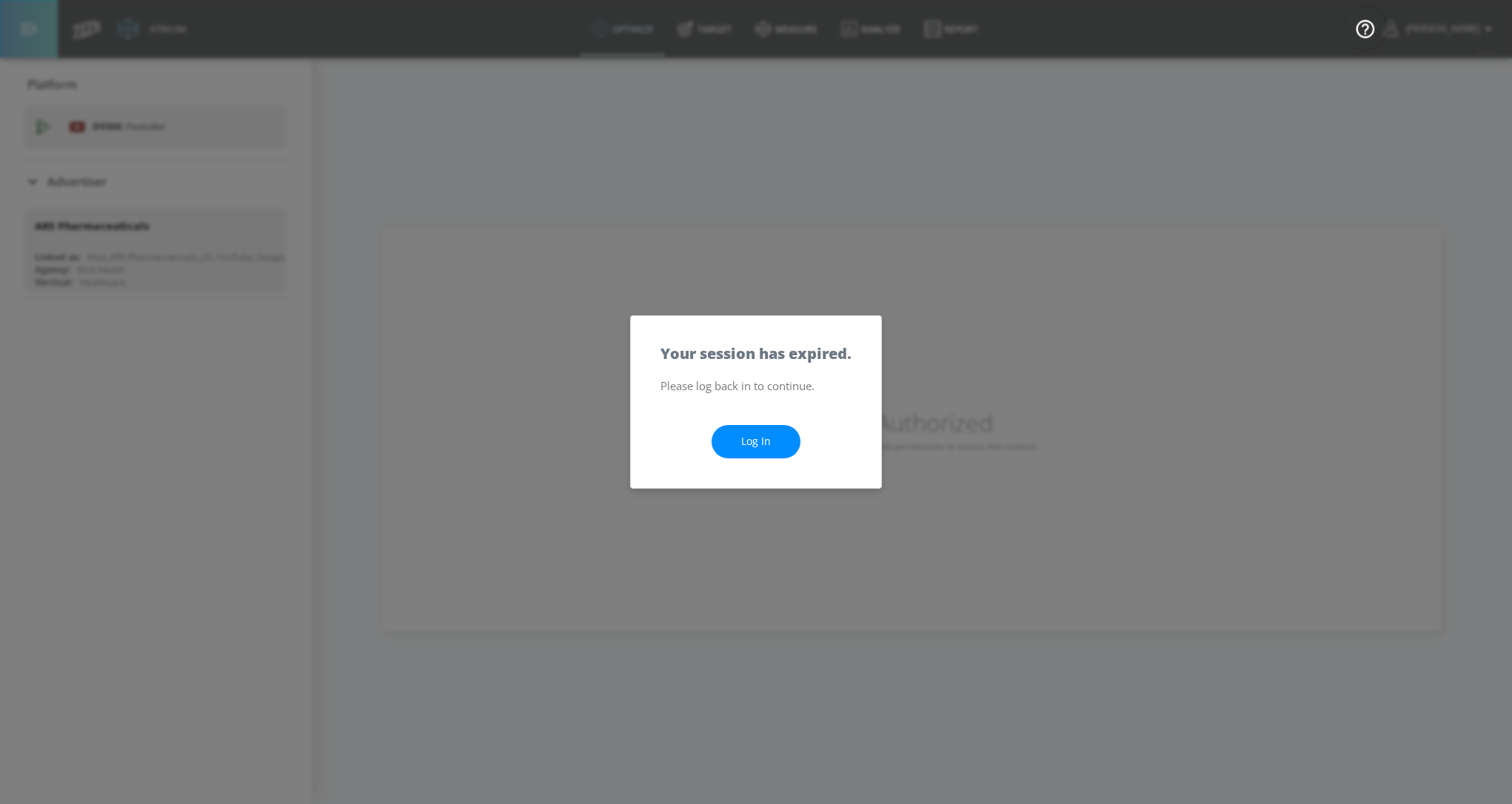
click at [788, 446] on link "Log In" at bounding box center [756, 441] width 89 height 33
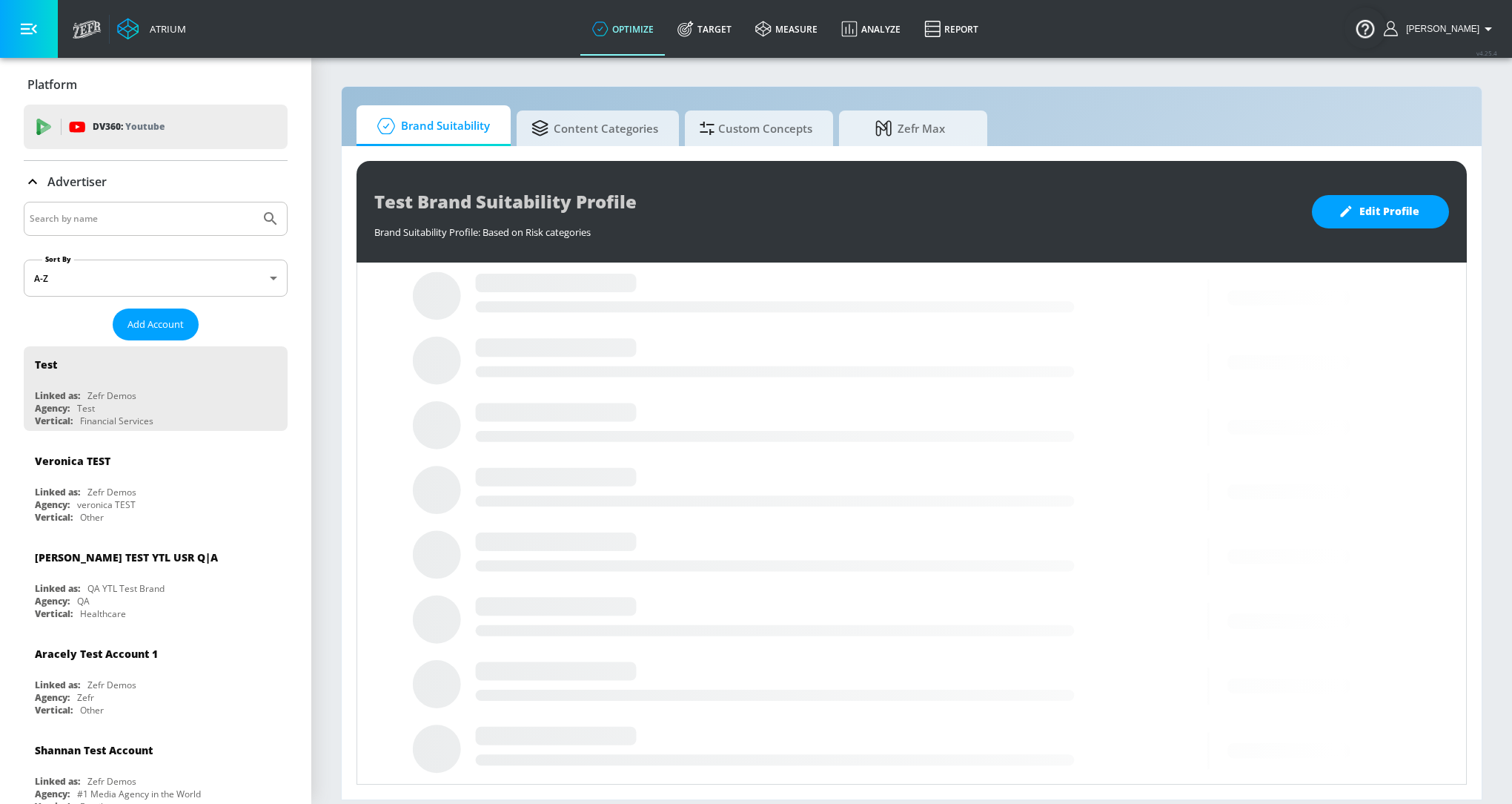
click at [154, 220] on input "Search by name" at bounding box center [142, 219] width 224 height 19
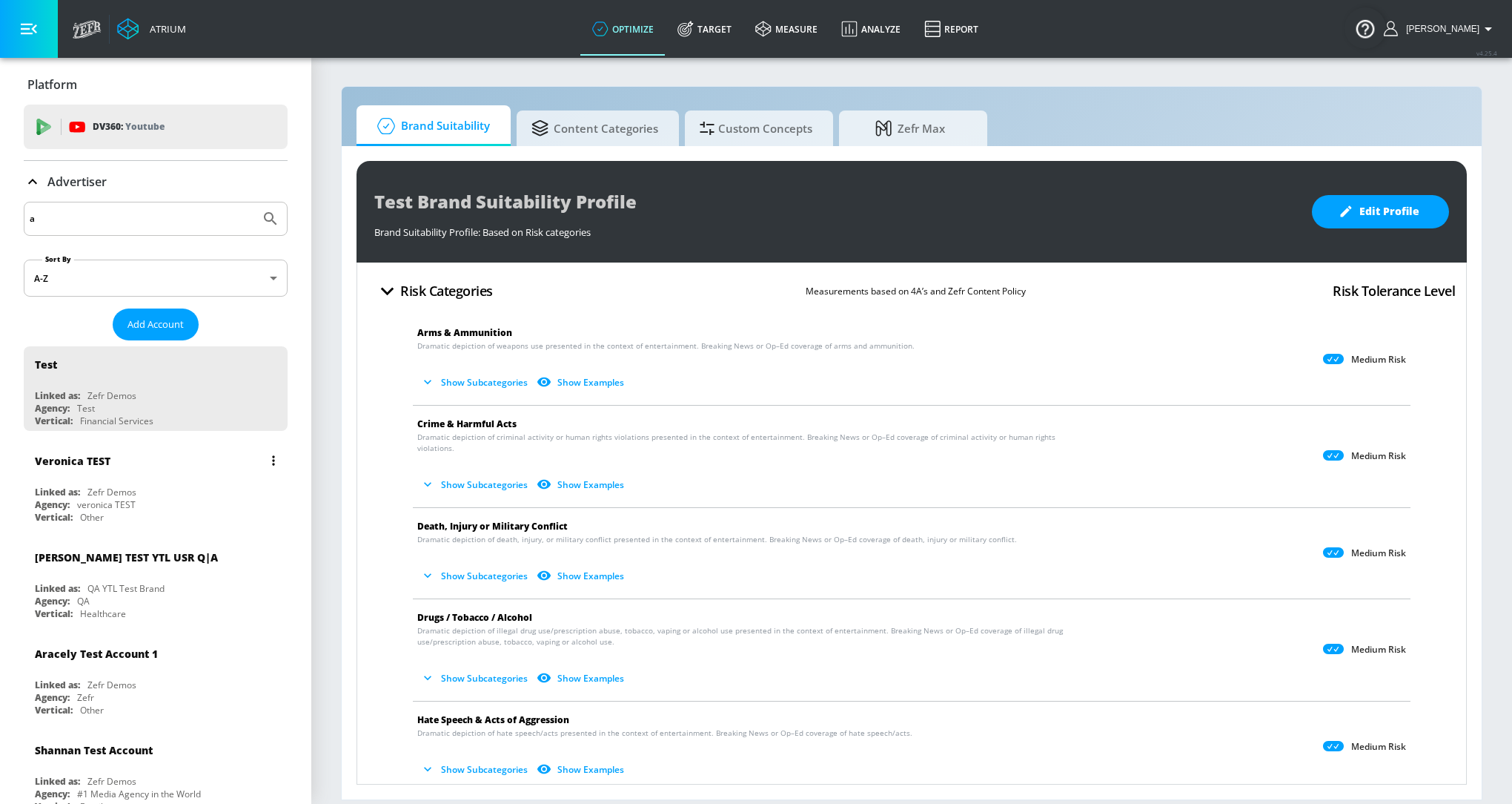
click at [254, 202] on button "Submit Search" at bounding box center [270, 219] width 32 height 32
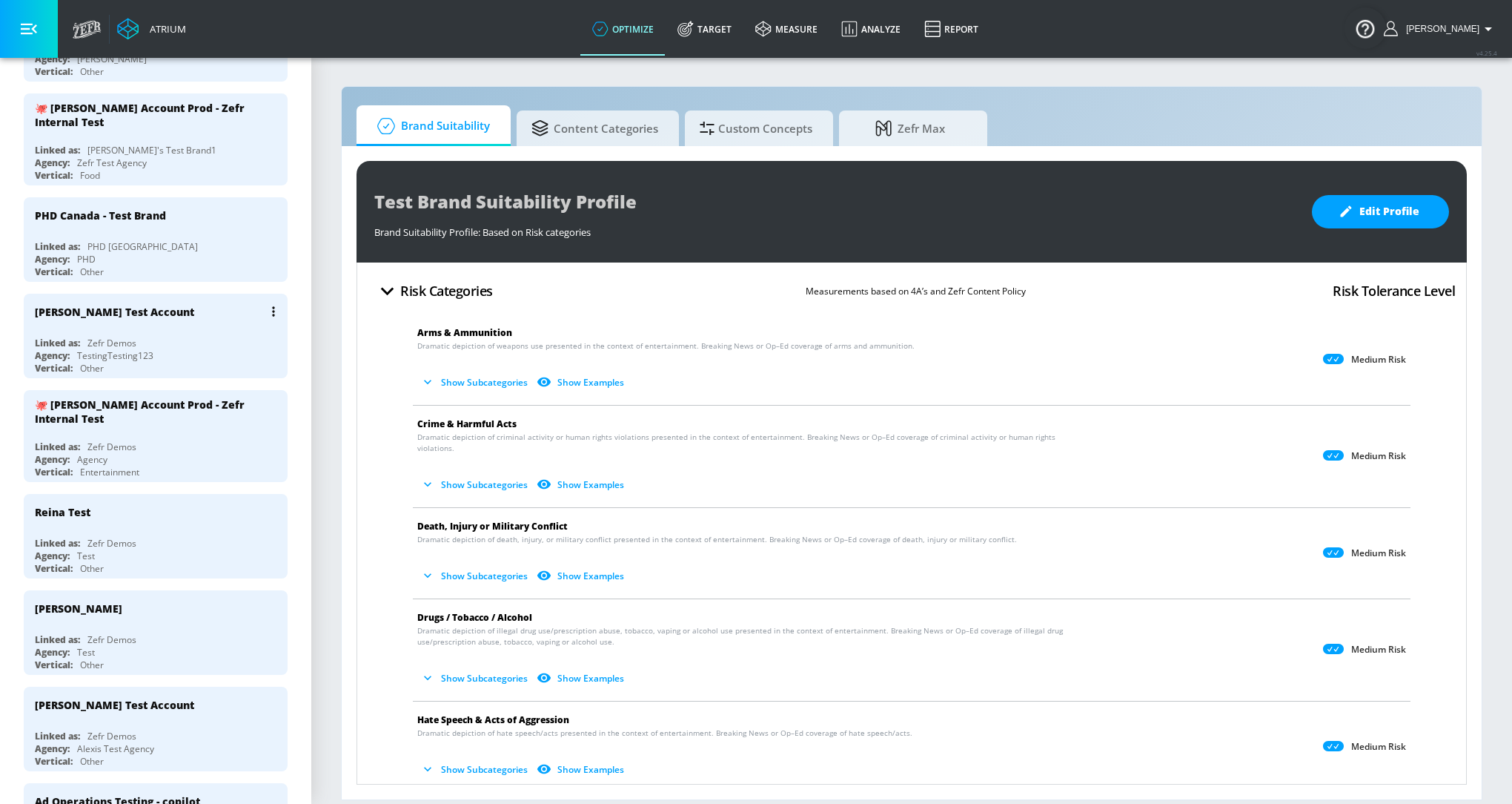
scroll to position [1806, 0]
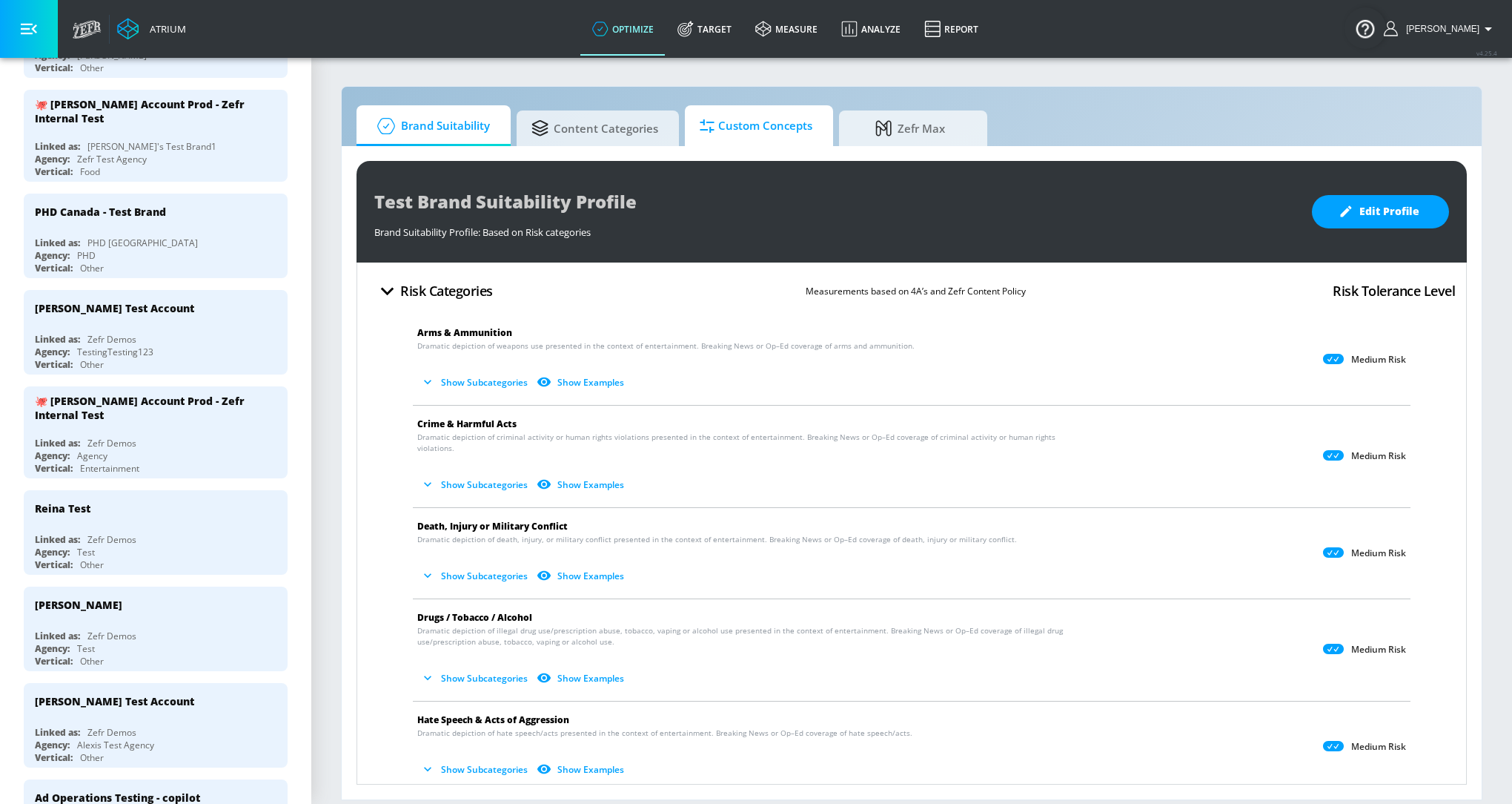
click at [772, 125] on span "Custom Concepts" at bounding box center [755, 126] width 113 height 36
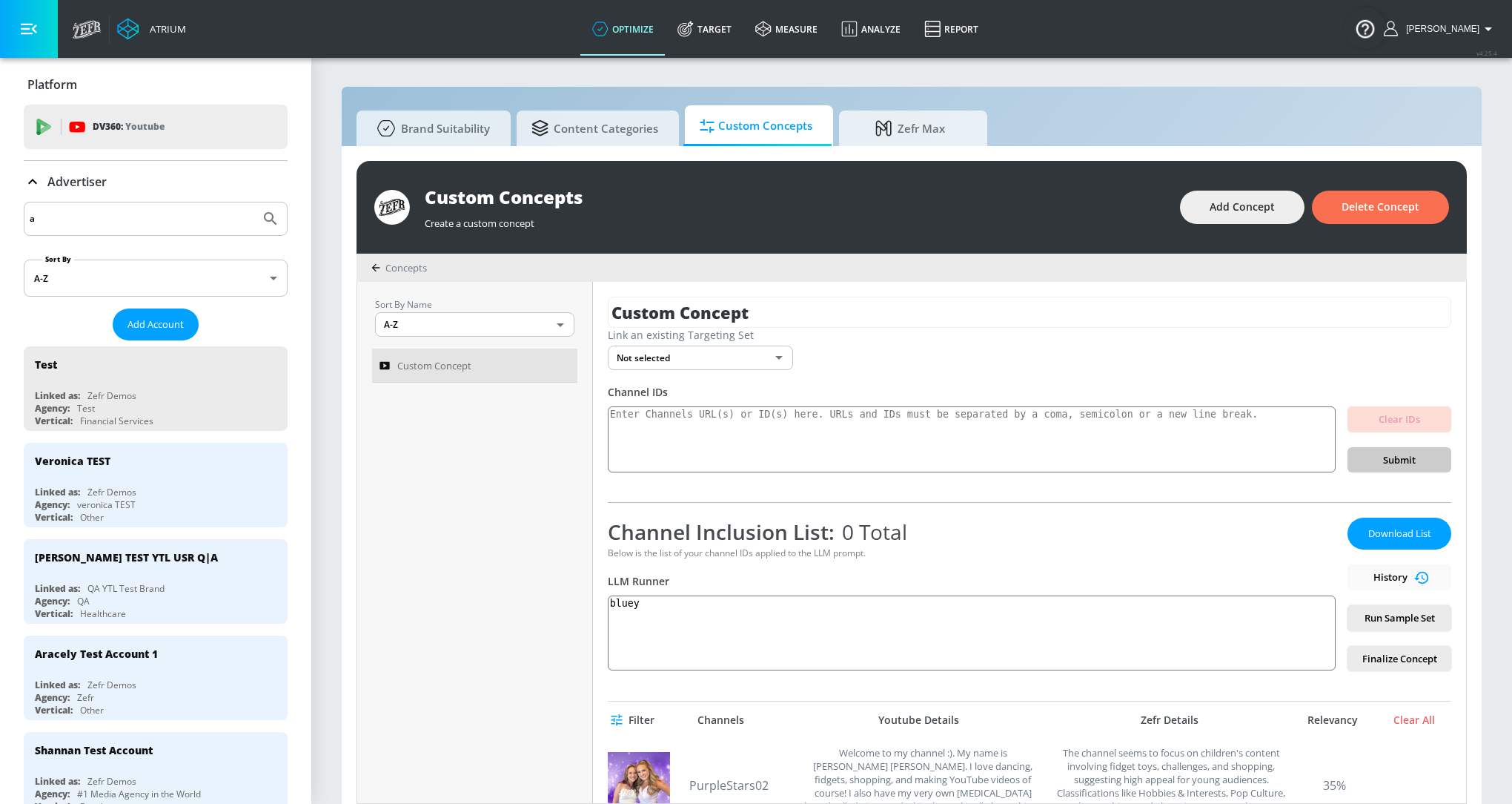
click at [162, 214] on input "a" at bounding box center [142, 219] width 224 height 19
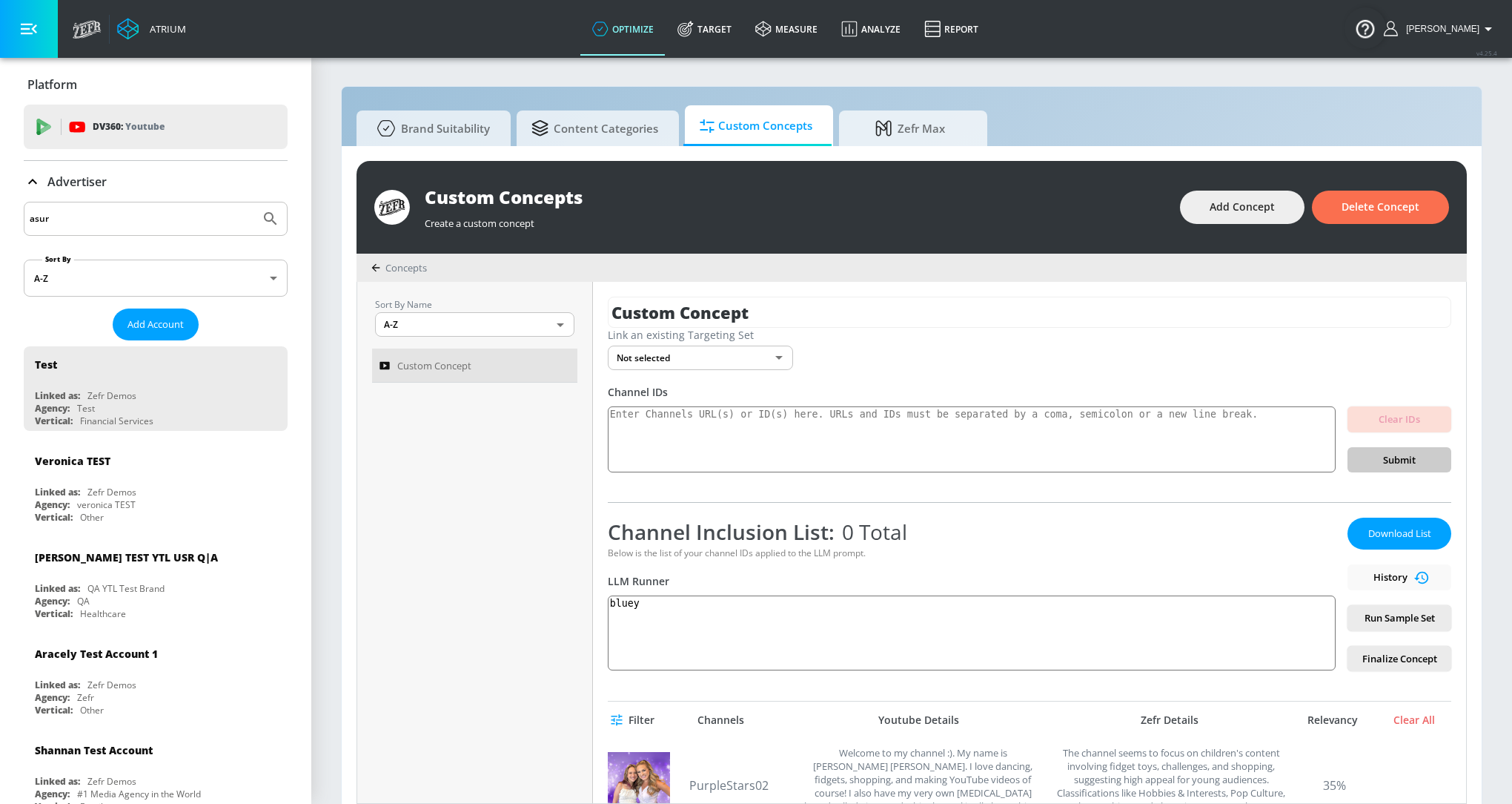
type input "asur"
click at [254, 202] on button "Submit Search" at bounding box center [270, 219] width 32 height 32
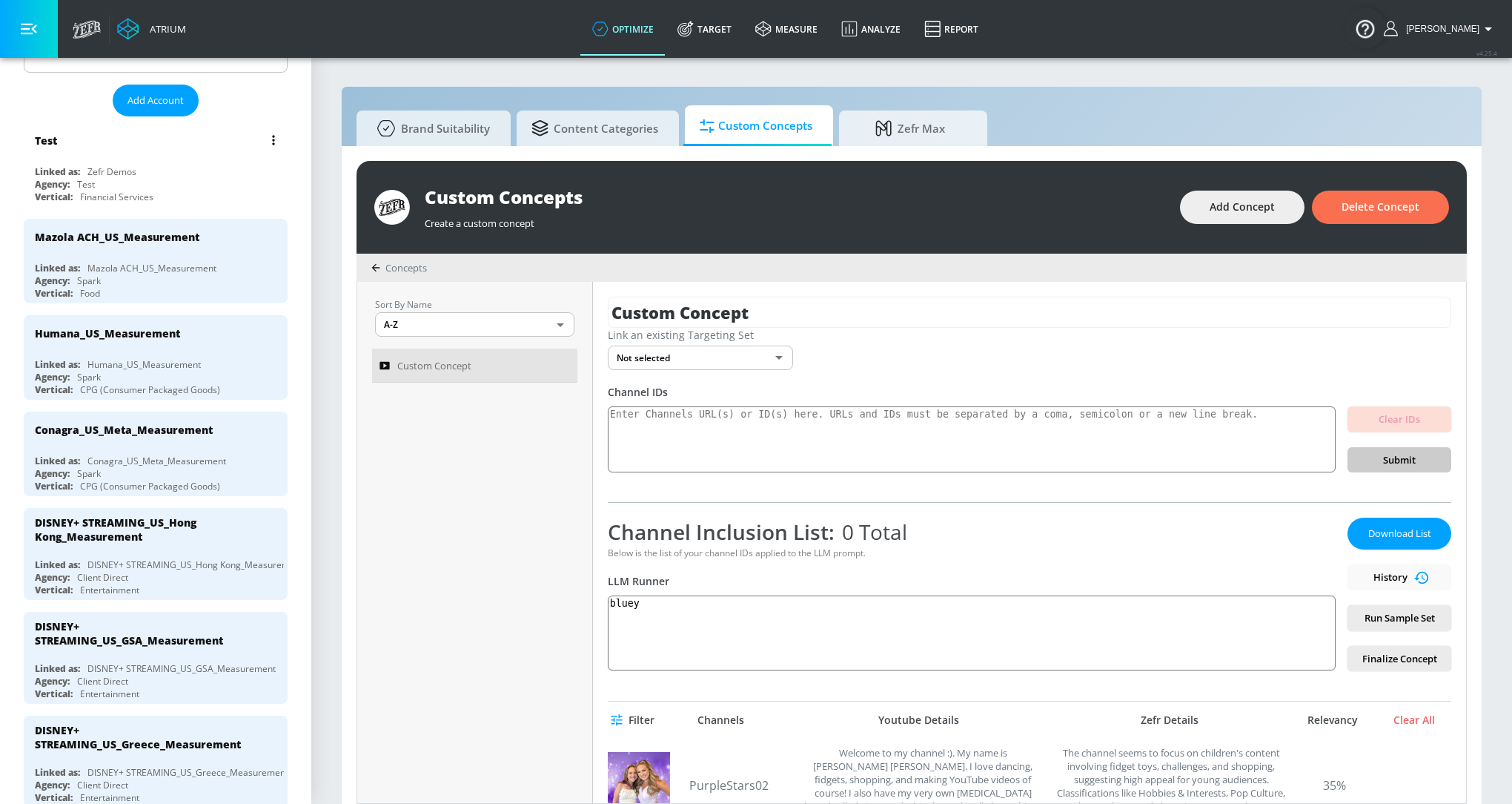
scroll to position [276, 0]
